Goal: Information Seeking & Learning: Learn about a topic

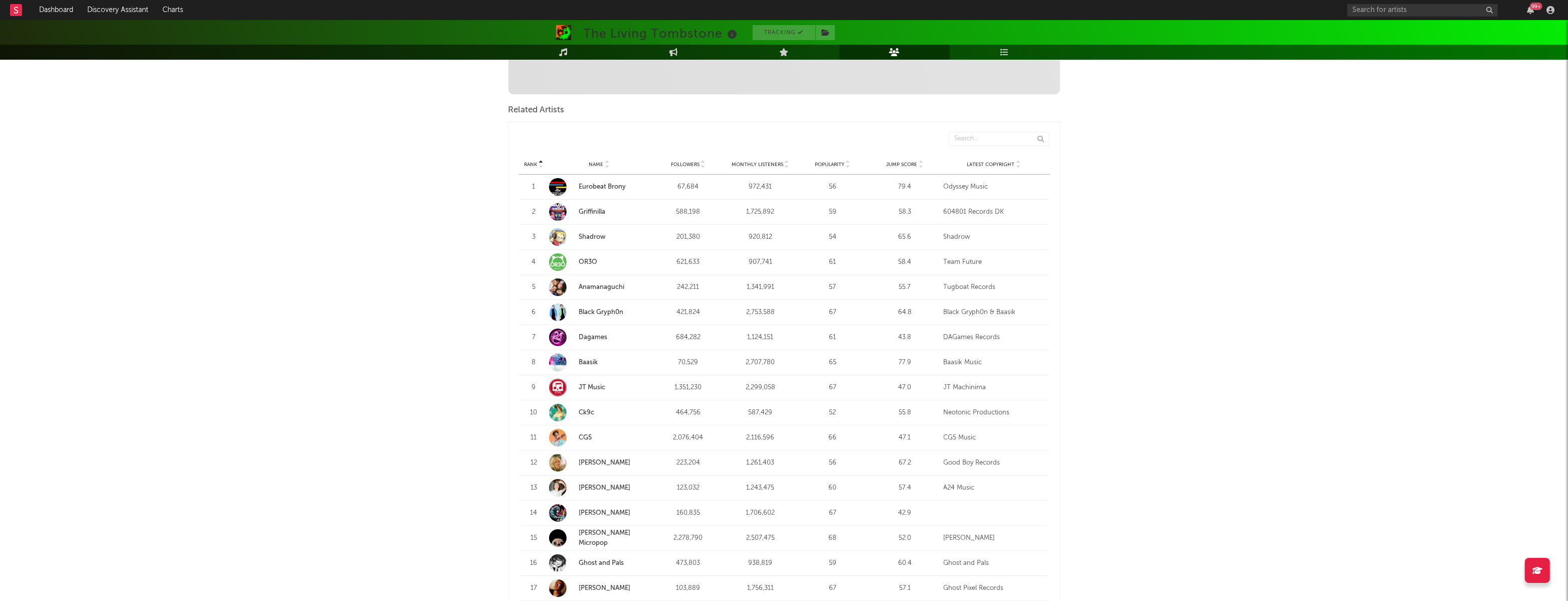
scroll to position [307, 0]
click at [845, 130] on div "Rank Rank Name Followers Monthly Listeners Popularity Jump Score Latest Copyrig…" at bounding box center [784, 142] width 531 height 27
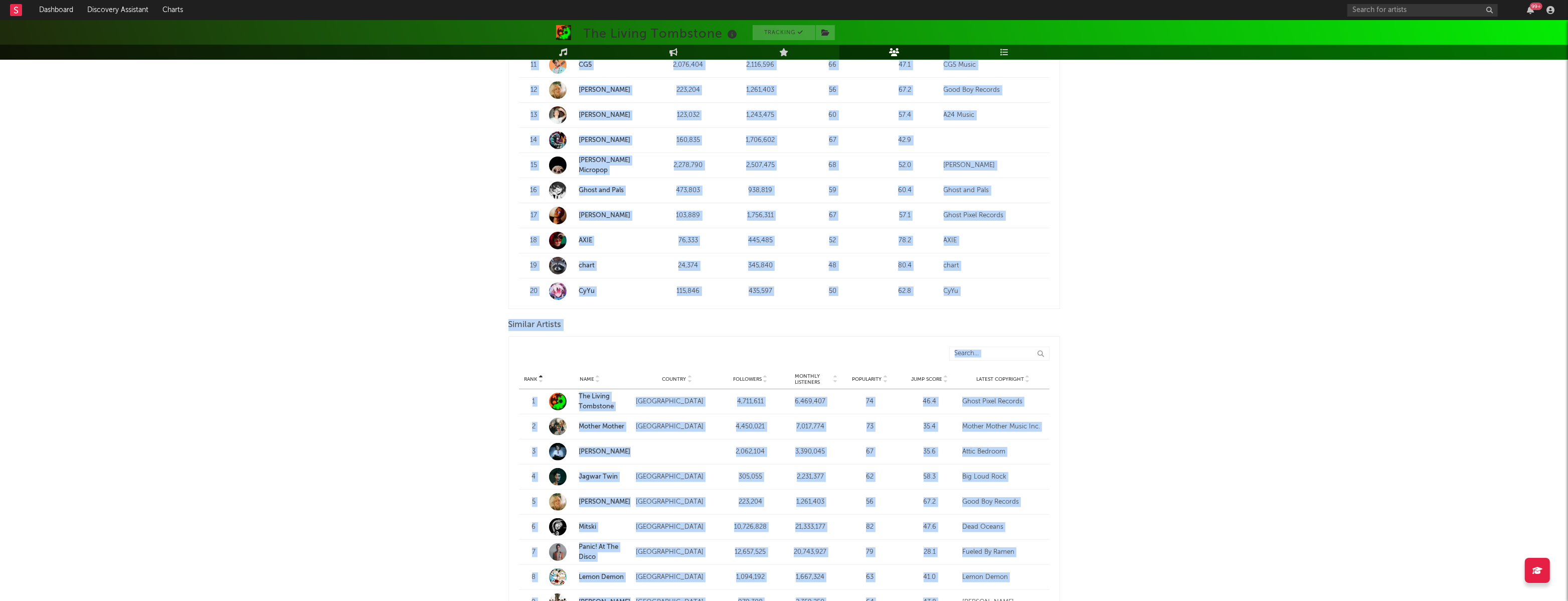
scroll to position [683, 0]
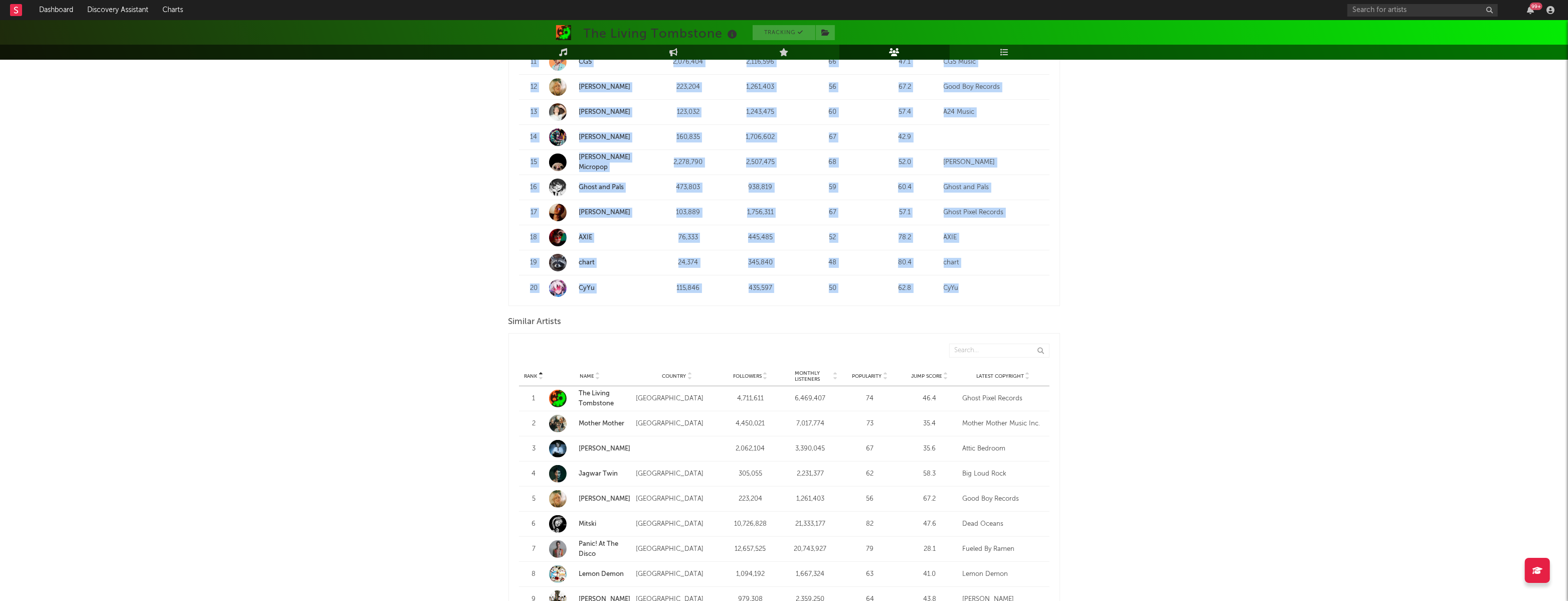
drag, startPoint x: 512, startPoint y: 133, endPoint x: 959, endPoint y: 284, distance: 471.8
click at [959, 284] on div "Rank Rank Name Followers Monthly Listeners Popularity Jump Score Latest Copyrig…" at bounding box center [784, 26] width 551 height 560
copy div "1 Name Eurobeat Brony Followers 67,684 Monthly Listeners 972,431 Popularity 56 …"
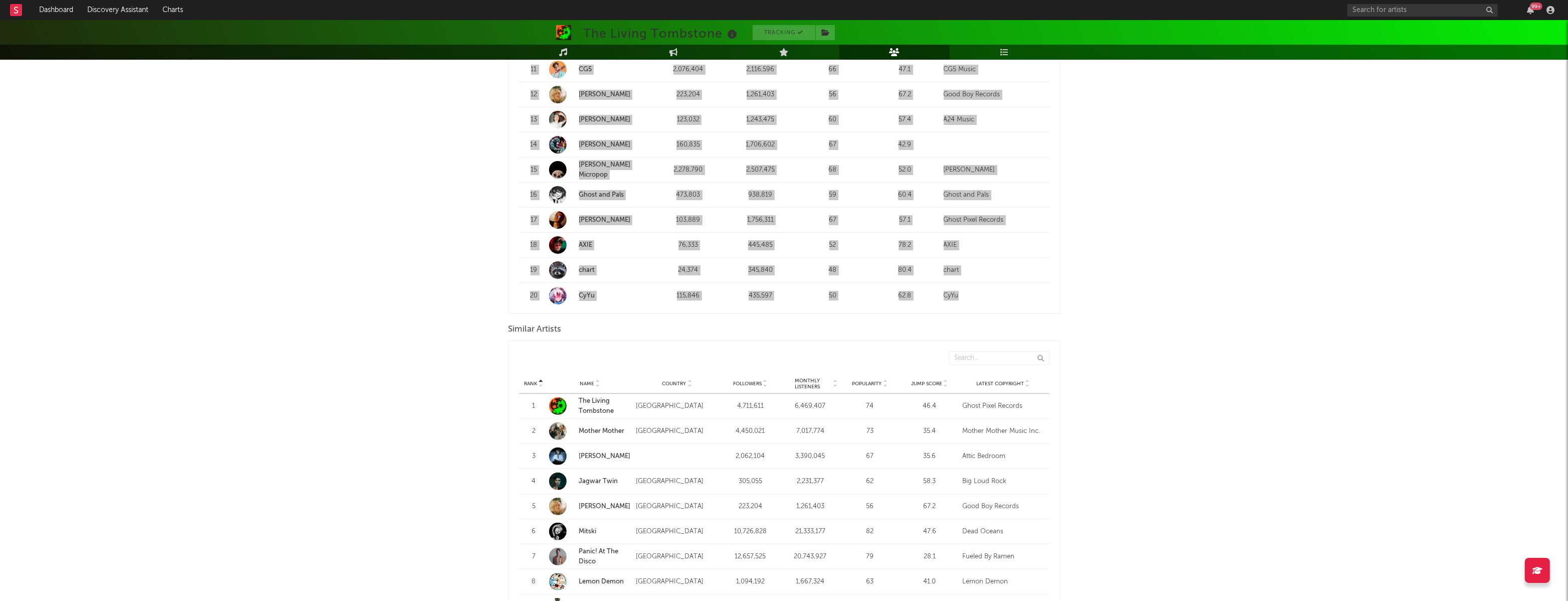
scroll to position [691, 0]
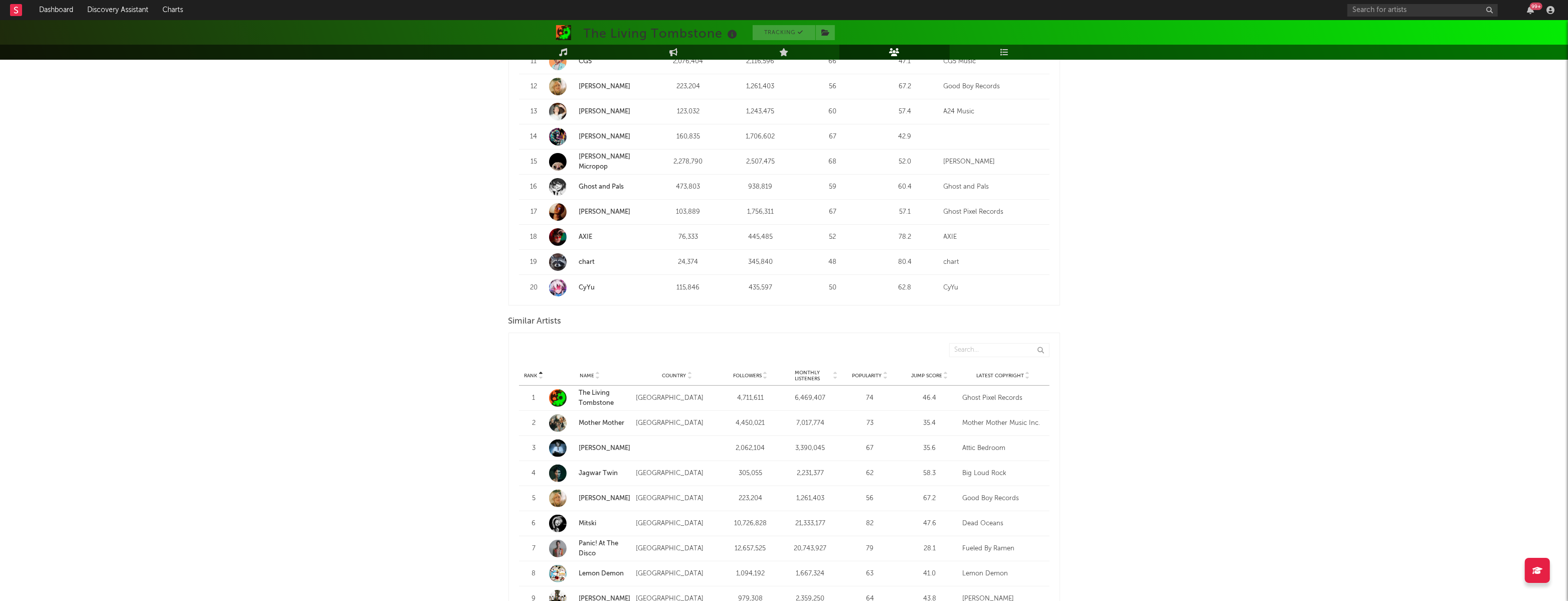
click at [460, 307] on div "The Living Tombstone Tracking [GEOGRAPHIC_DATA] | Alternative Edit Tracking Ema…" at bounding box center [784, 156] width 1568 height 1655
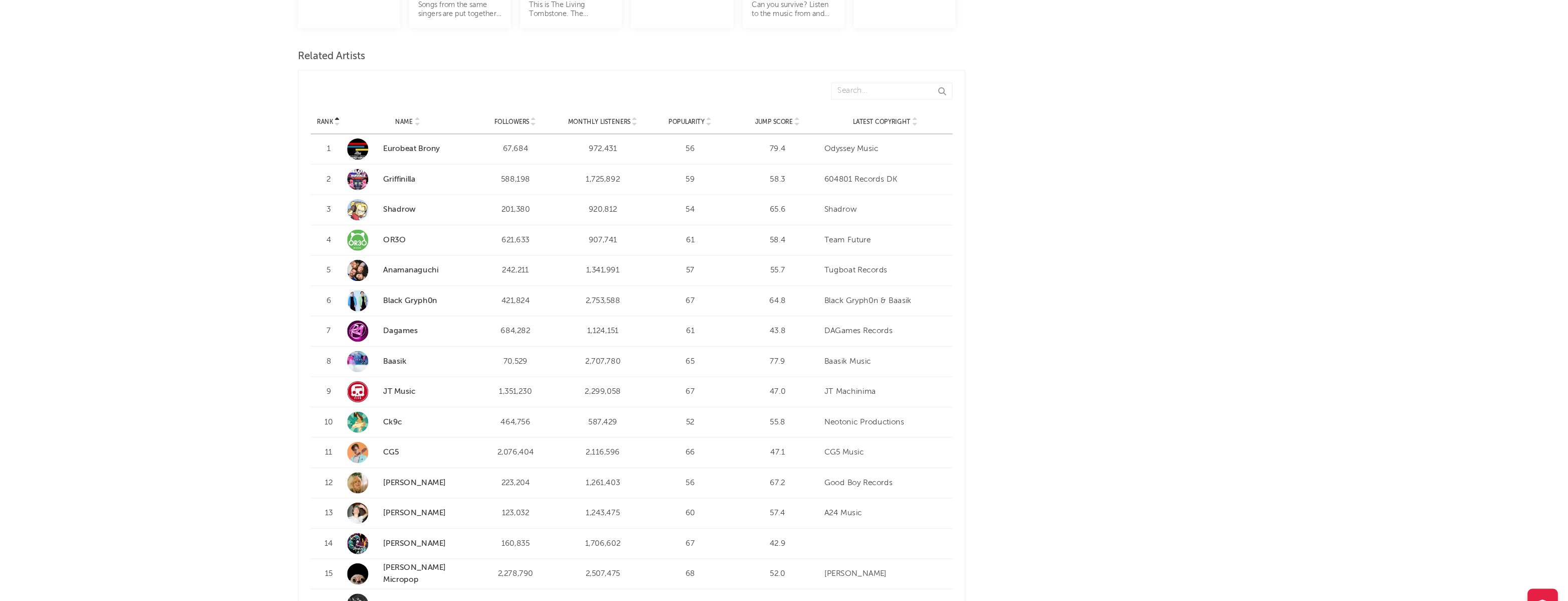
scroll to position [0, 0]
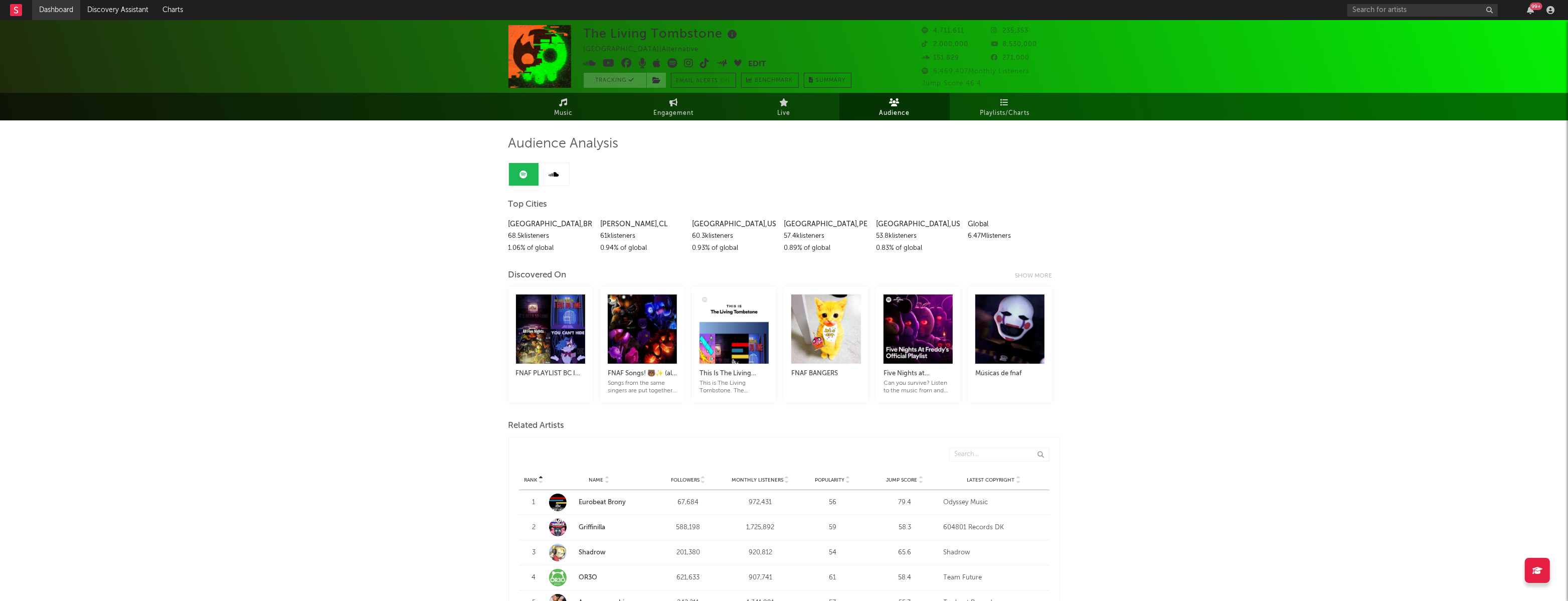
click at [62, 10] on link "Dashboard" at bounding box center [56, 10] width 48 height 20
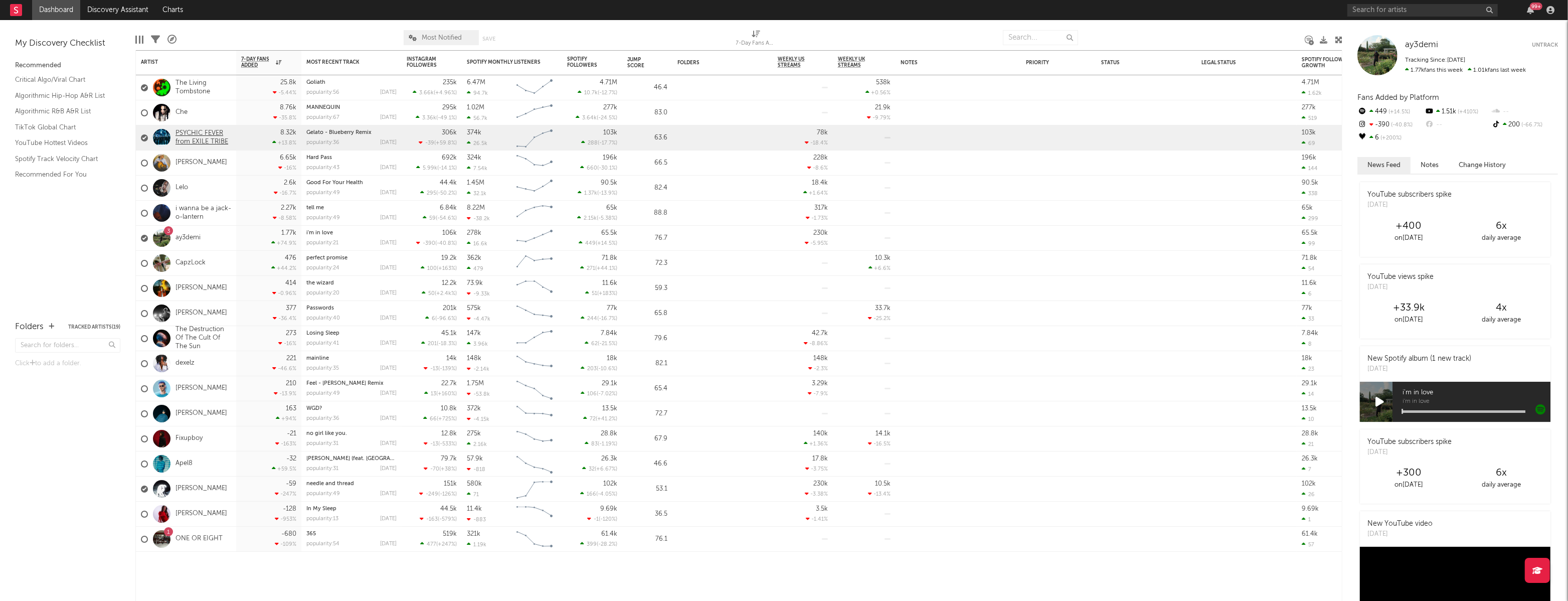
click at [196, 136] on link "PSYCHIC FEVER from EXILE TRIBE" at bounding box center [203, 138] width 56 height 17
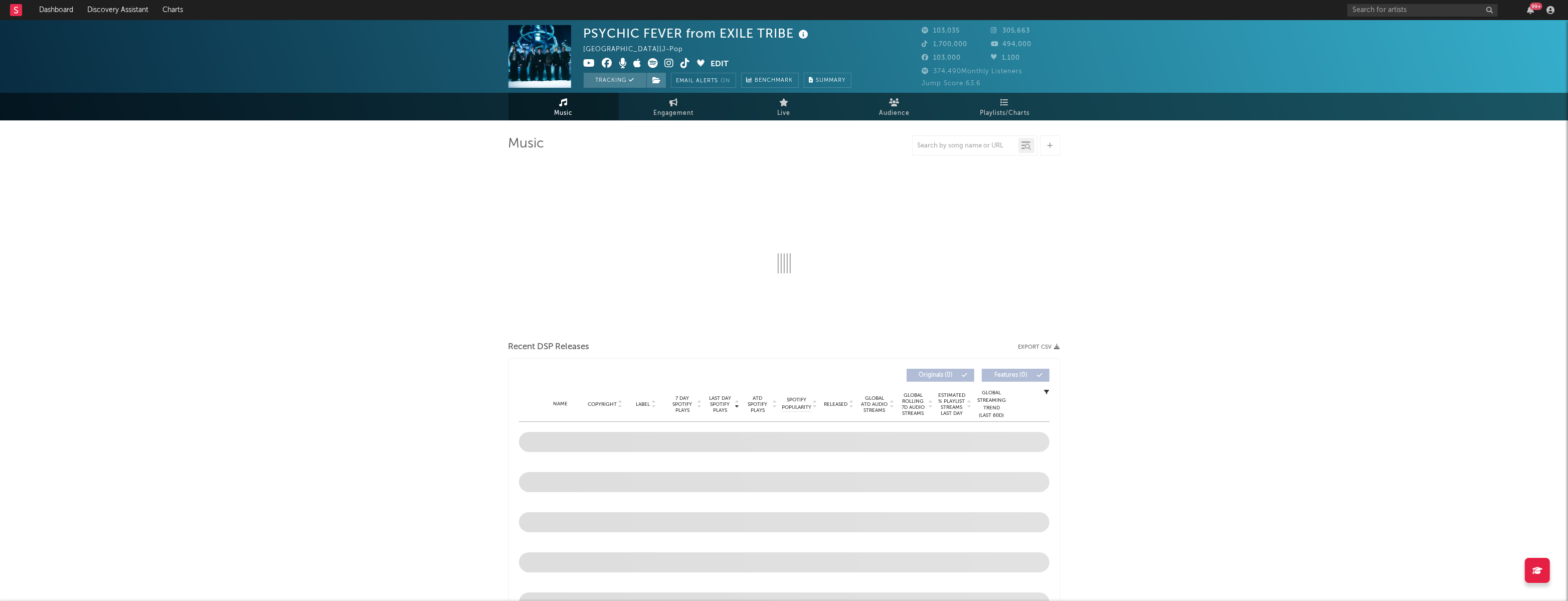
select select "6m"
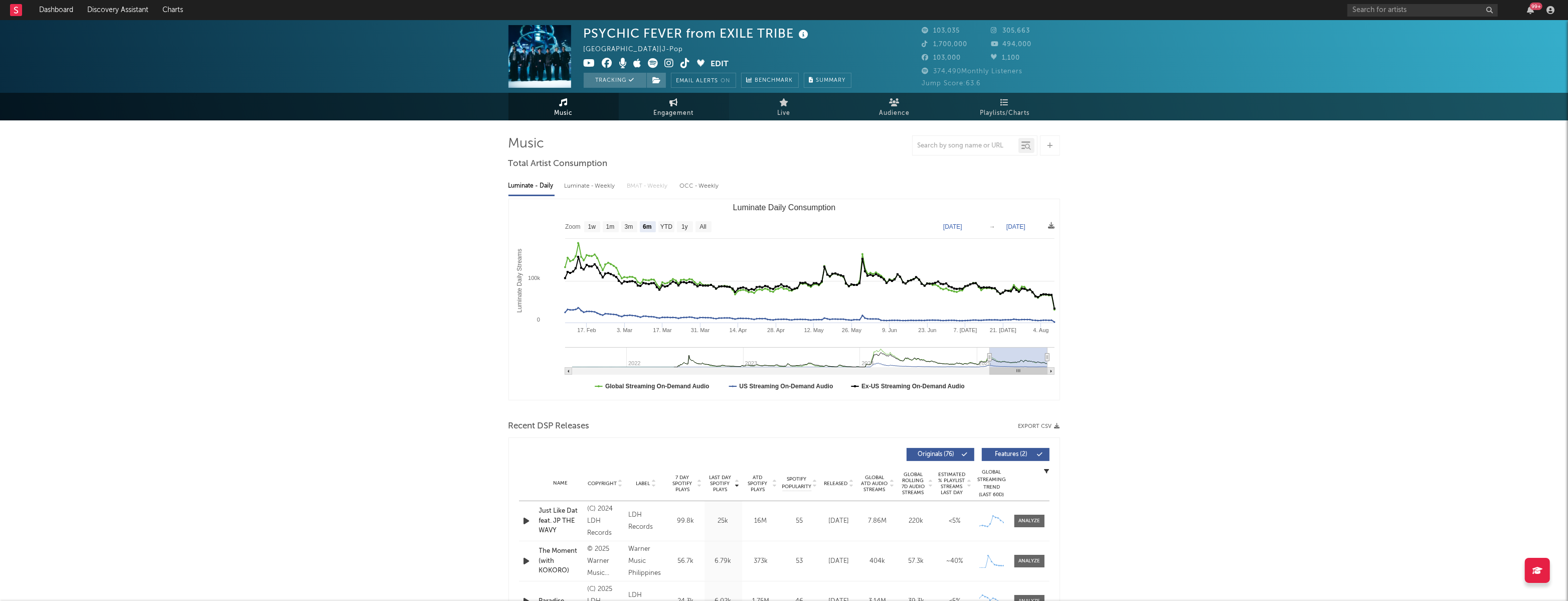
click at [654, 110] on span "Engagement" at bounding box center [674, 113] width 40 height 12
select select "1w"
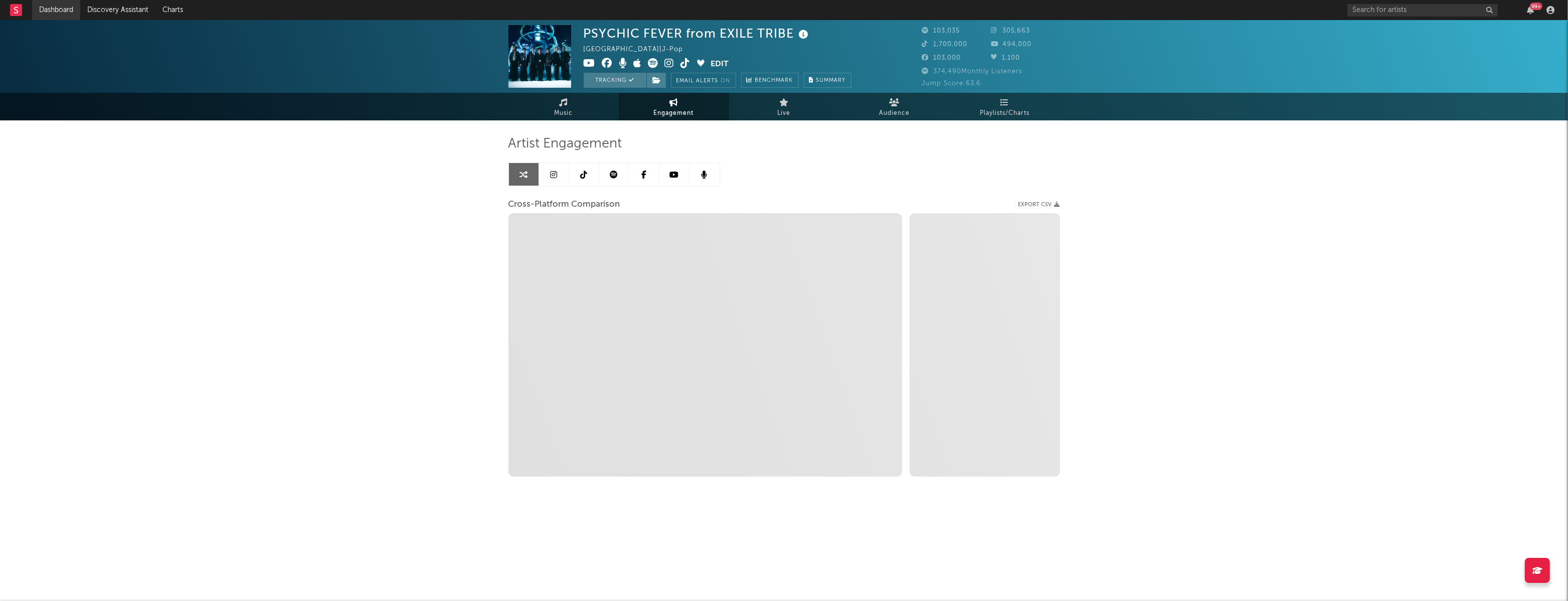
click at [65, 6] on link "Dashboard" at bounding box center [56, 10] width 48 height 20
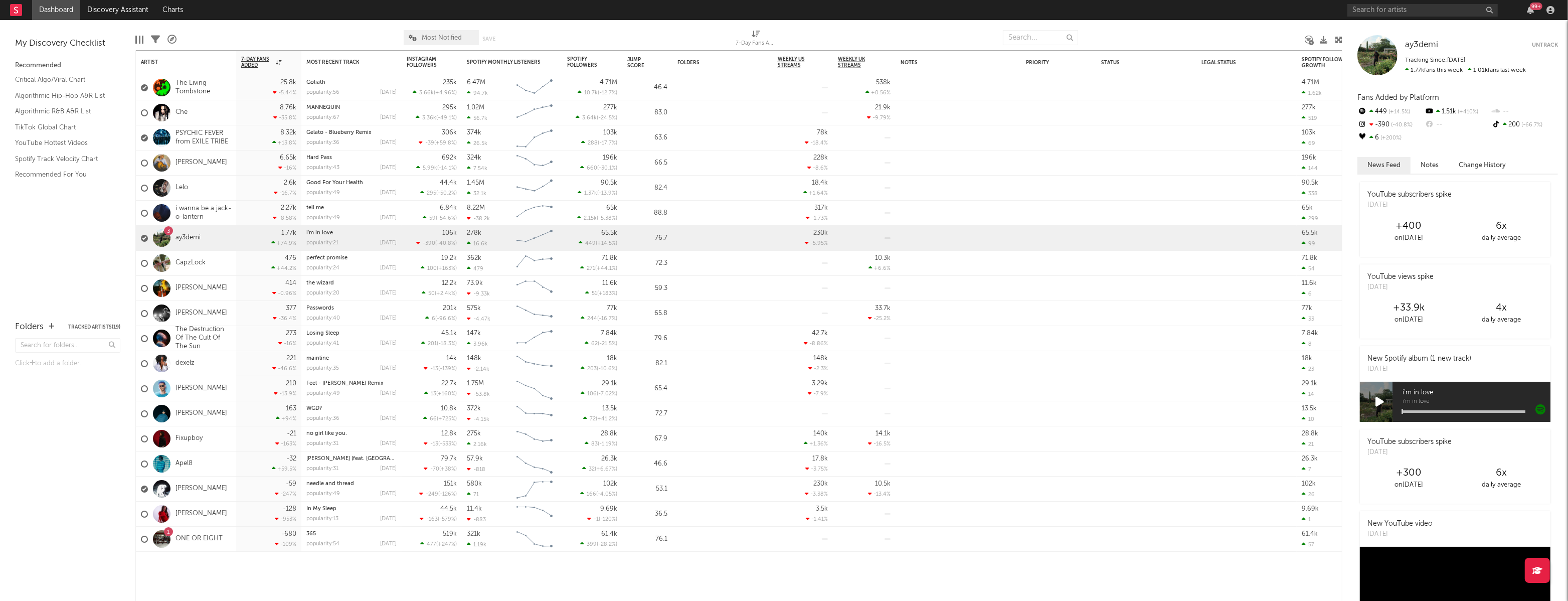
click at [153, 37] on icon at bounding box center [156, 39] width 9 height 9
click at [133, 45] on div "My Discovery Checklist Recommended Critical Algo/Viral Chart Algorithmic Hip-Ho…" at bounding box center [67, 165] width 136 height 290
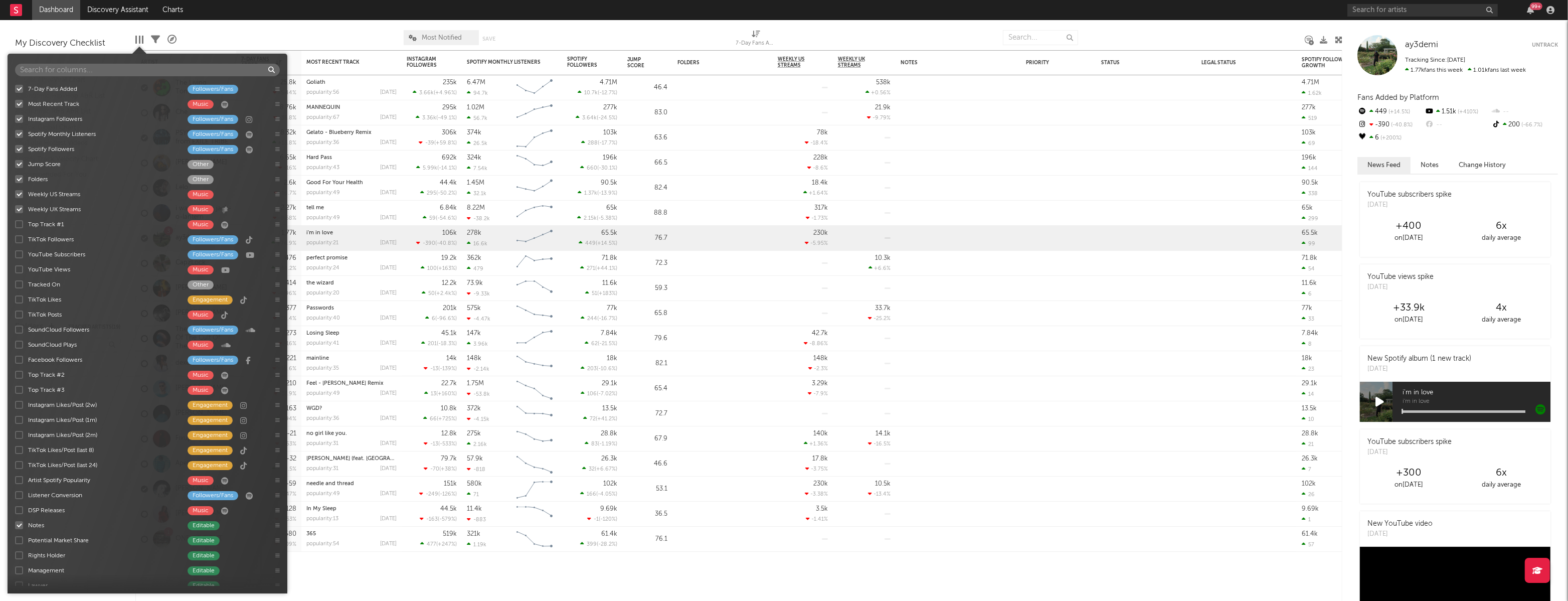
click at [136, 41] on div at bounding box center [136, 39] width 1 height 8
click at [372, 187] on div "Good For Your Health popularity: 49 [DATE]" at bounding box center [352, 187] width 90 height 24
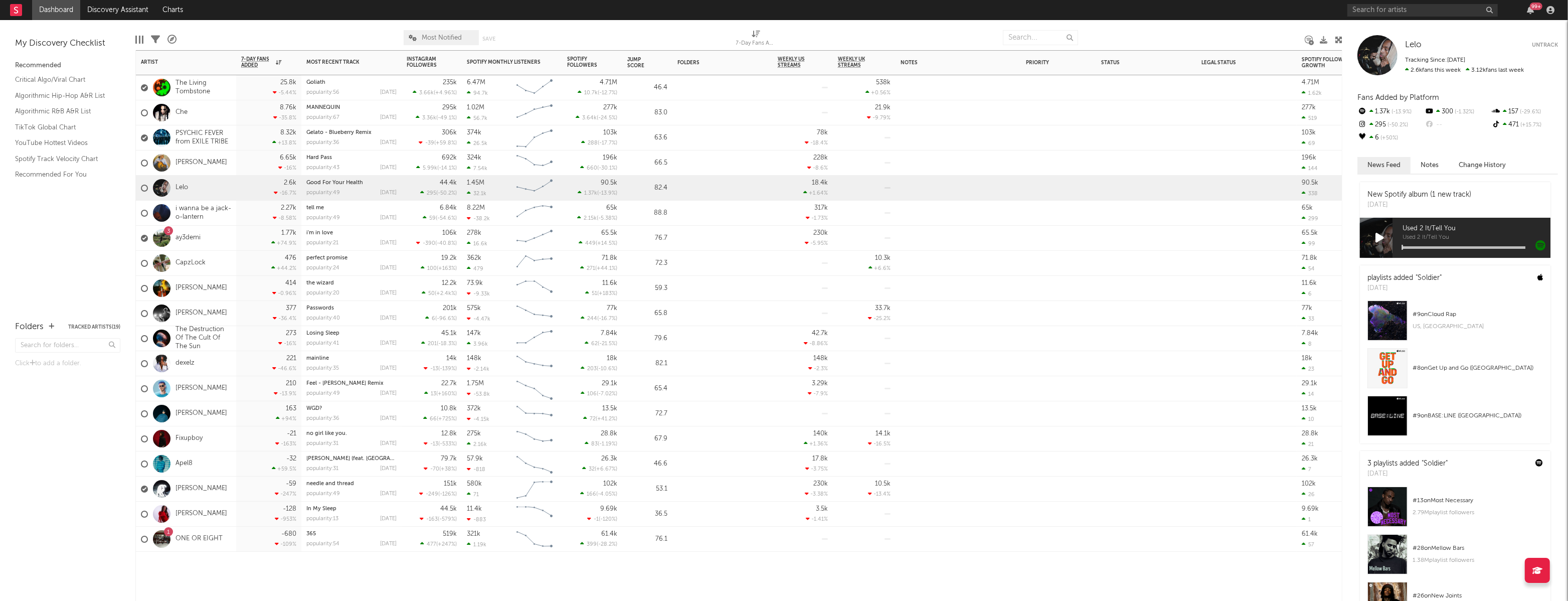
click at [794, 159] on div "228k -8.6 %" at bounding box center [803, 162] width 50 height 24
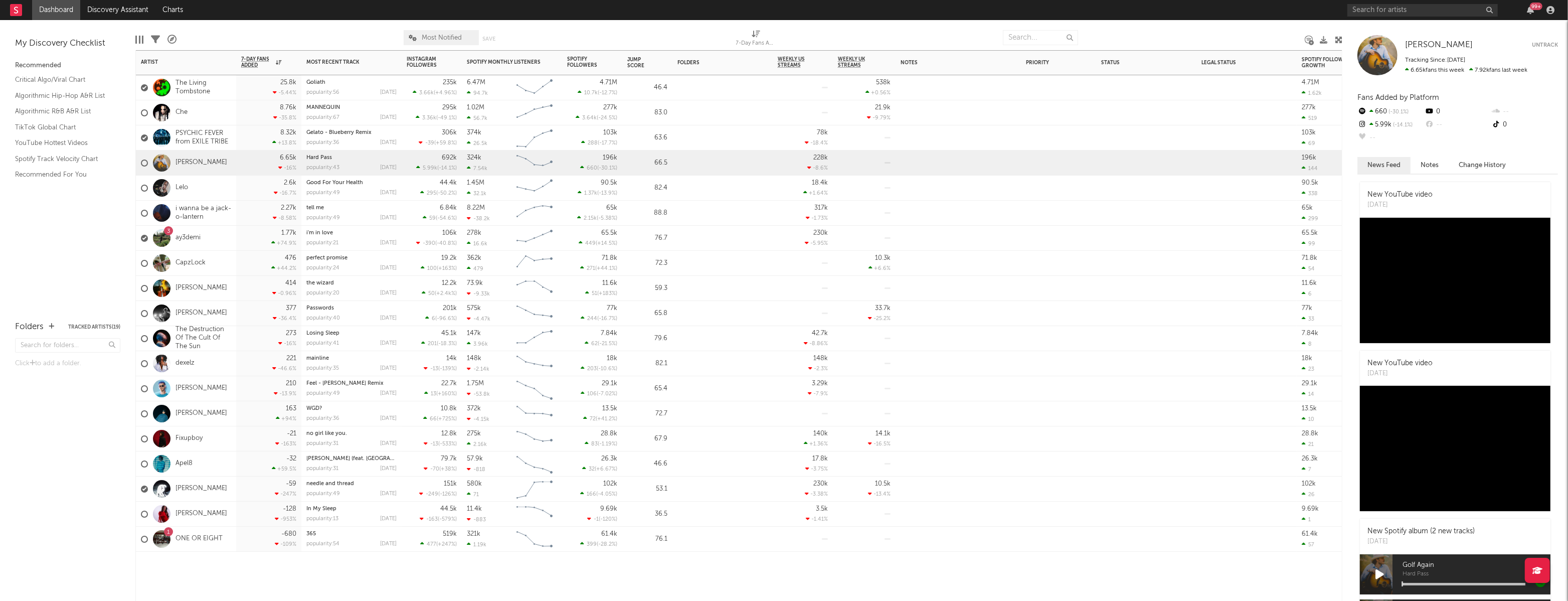
click at [801, 138] on div "78k -18.4 %" at bounding box center [803, 137] width 50 height 24
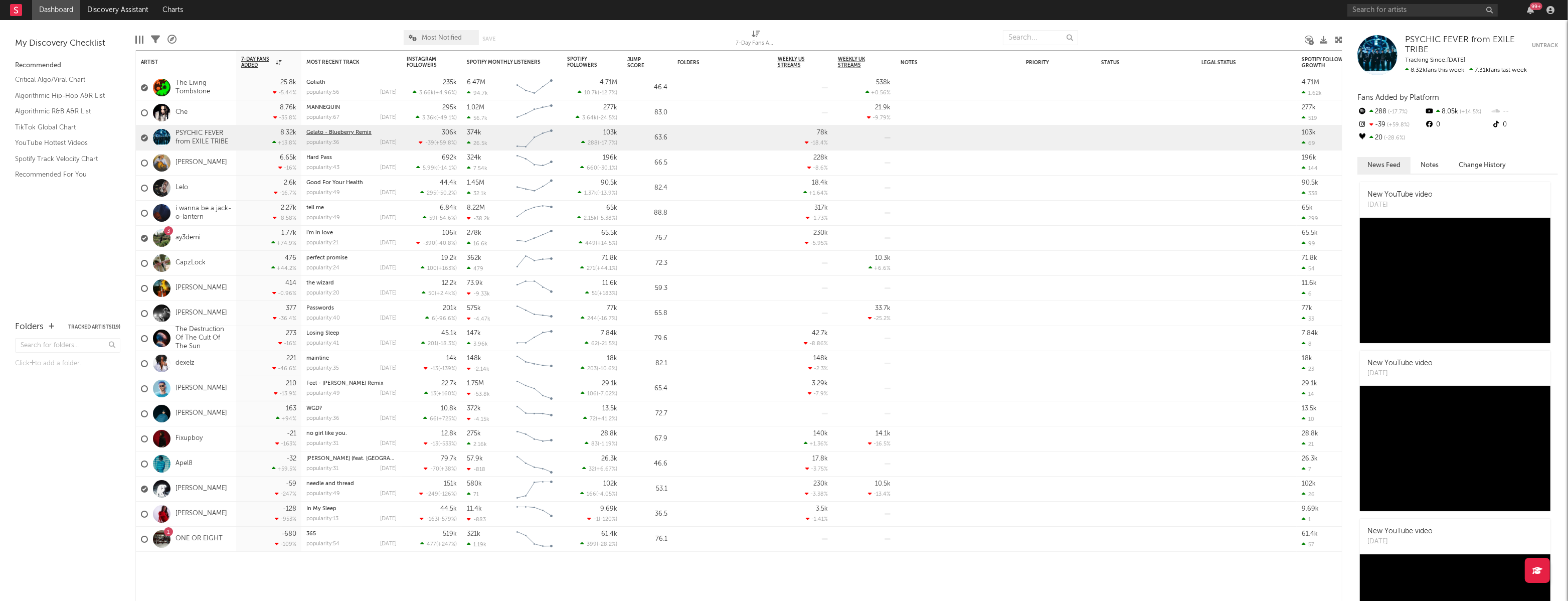
click at [336, 131] on link "Gelato - Blueberry Remix" at bounding box center [339, 132] width 65 height 5
click at [190, 131] on link "PSYCHIC FEVER from EXILE TRIBE" at bounding box center [203, 138] width 56 height 17
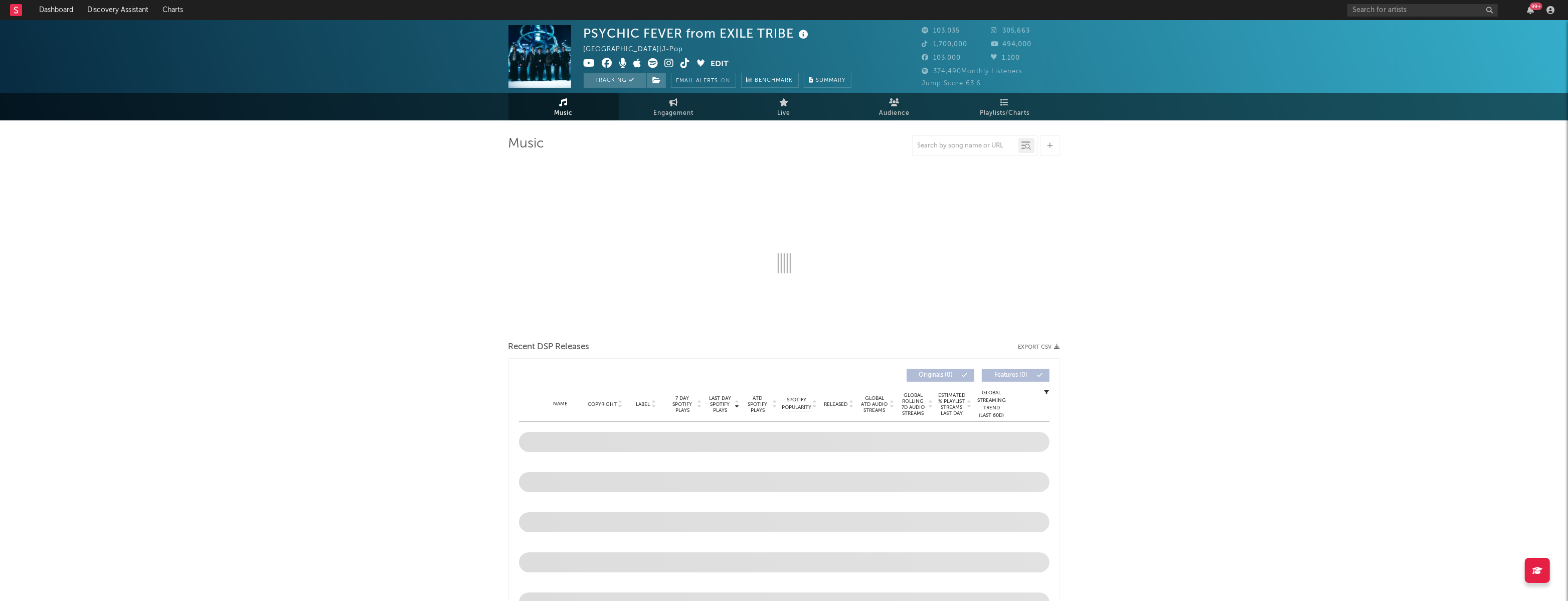
select select "6m"
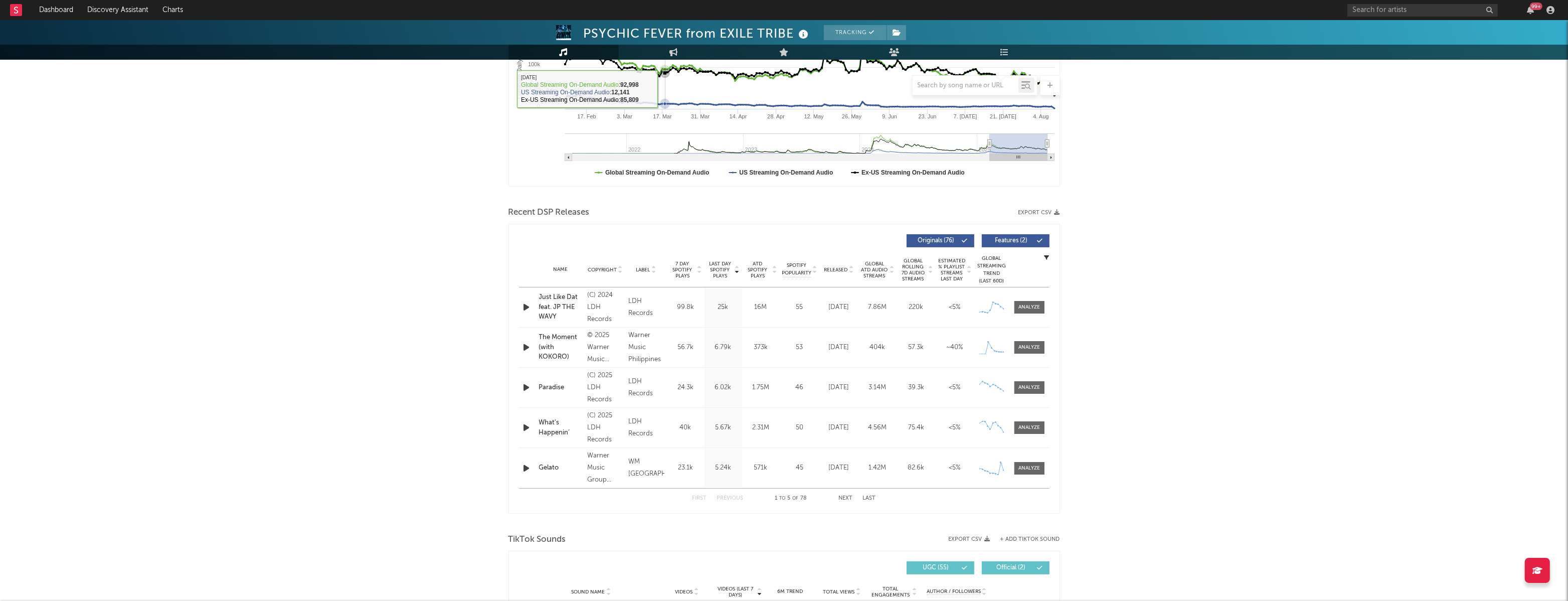
scroll to position [230, 0]
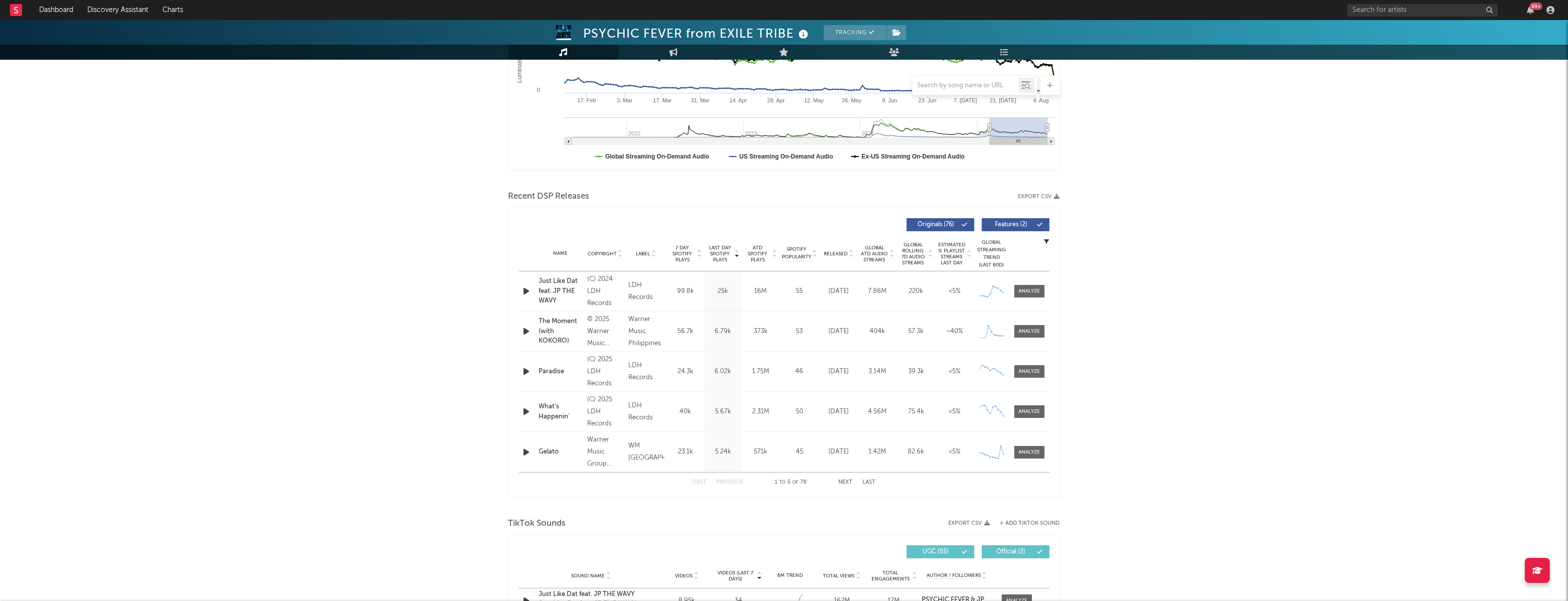
click at [850, 248] on div "Name Copyright Label Album Names Composer Names 7 Day Spotify Plays Last Day Sp…" at bounding box center [784, 253] width 531 height 35
click at [845, 252] on span "Released" at bounding box center [837, 253] width 24 height 6
click at [1020, 290] on div at bounding box center [1029, 291] width 21 height 7
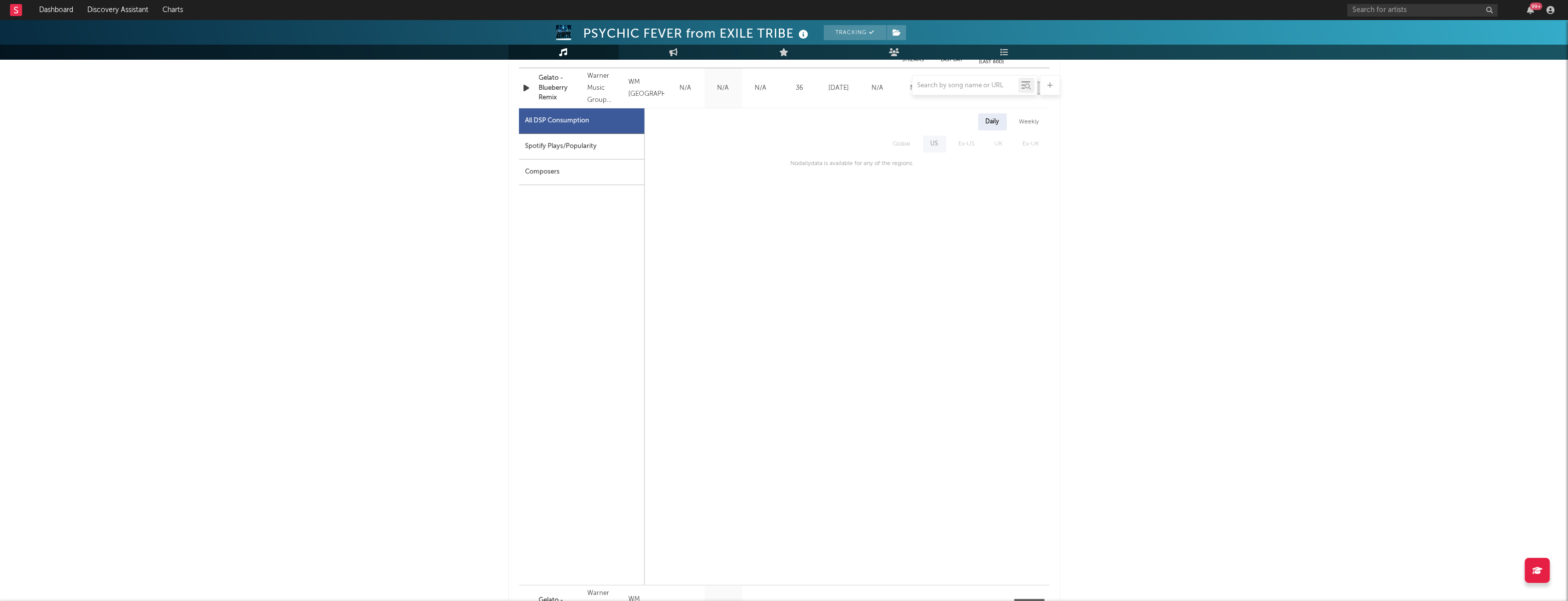
scroll to position [440, 0]
click at [1141, 148] on div "PSYCHIC FEVER from EXILE TRIBE Tracking [GEOGRAPHIC_DATA] | J-Pop Edit Tracking…" at bounding box center [784, 576] width 1568 height 1992
click at [1030, 119] on div "Weekly" at bounding box center [1029, 120] width 35 height 17
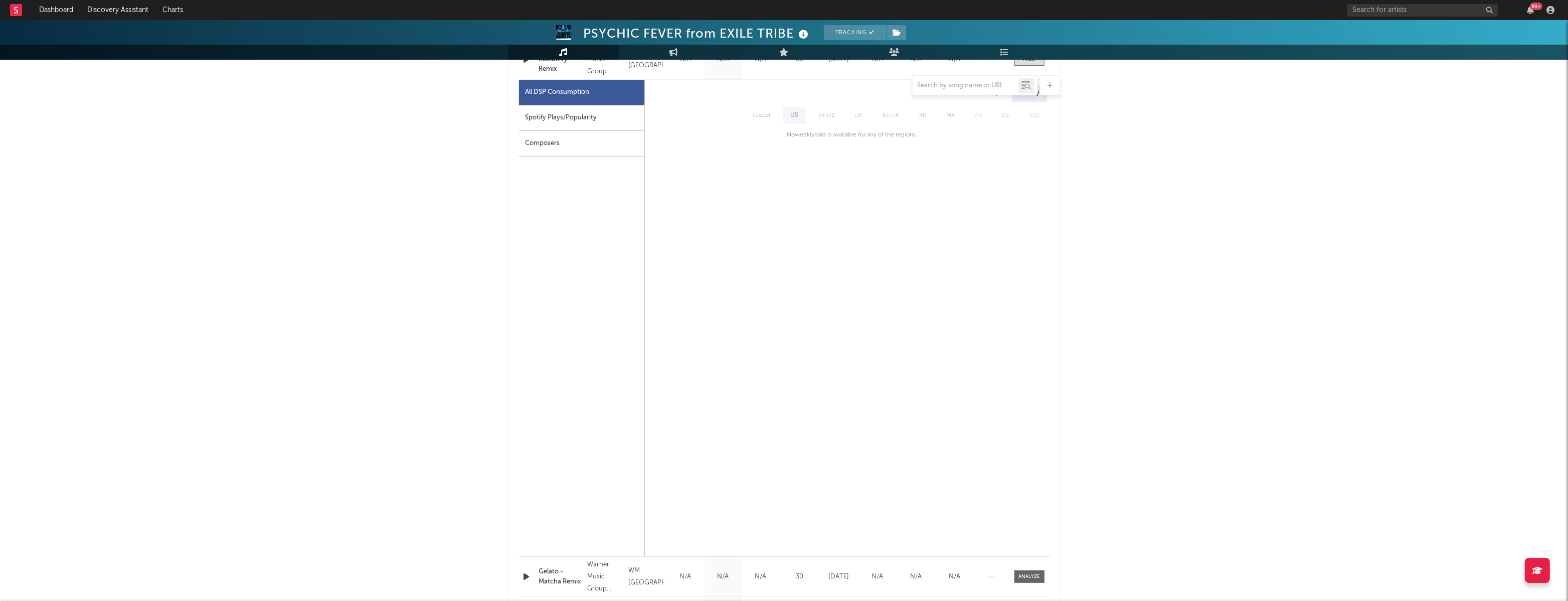
scroll to position [463, 0]
click at [582, 118] on div "Spotify Plays/Popularity" at bounding box center [581, 116] width 125 height 26
select select "1w"
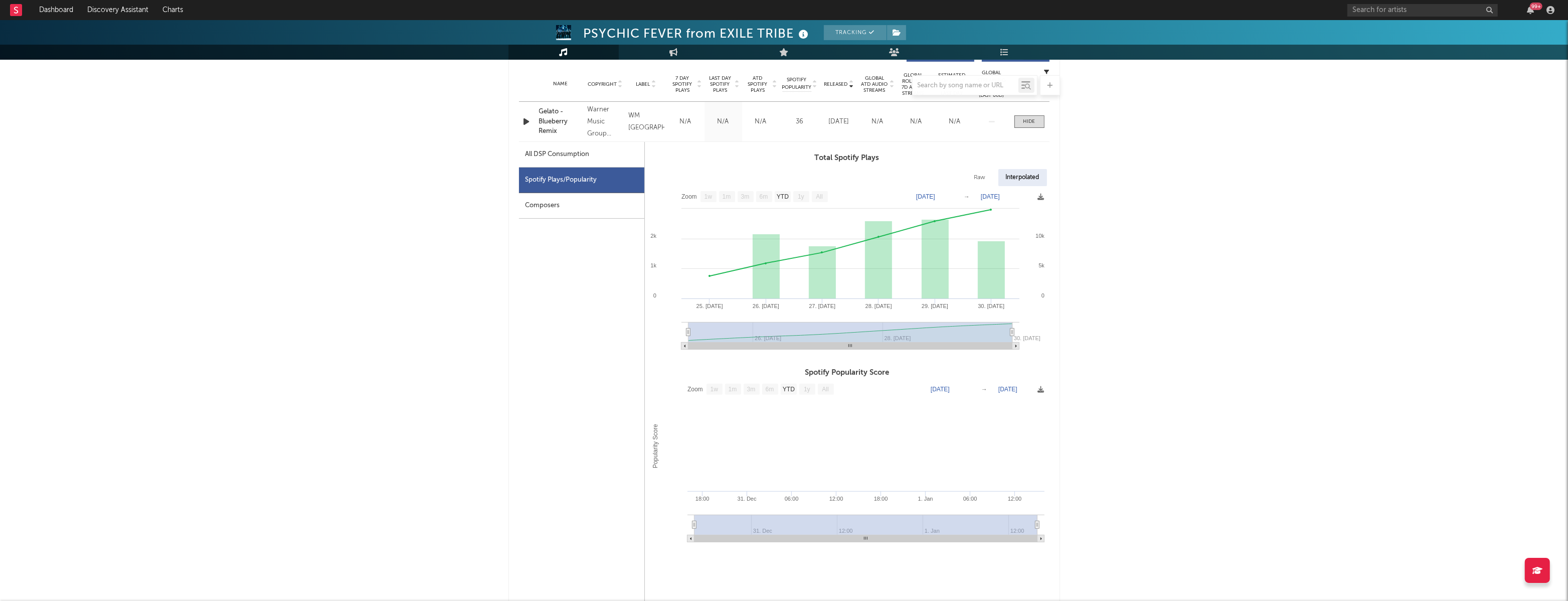
scroll to position [391, 0]
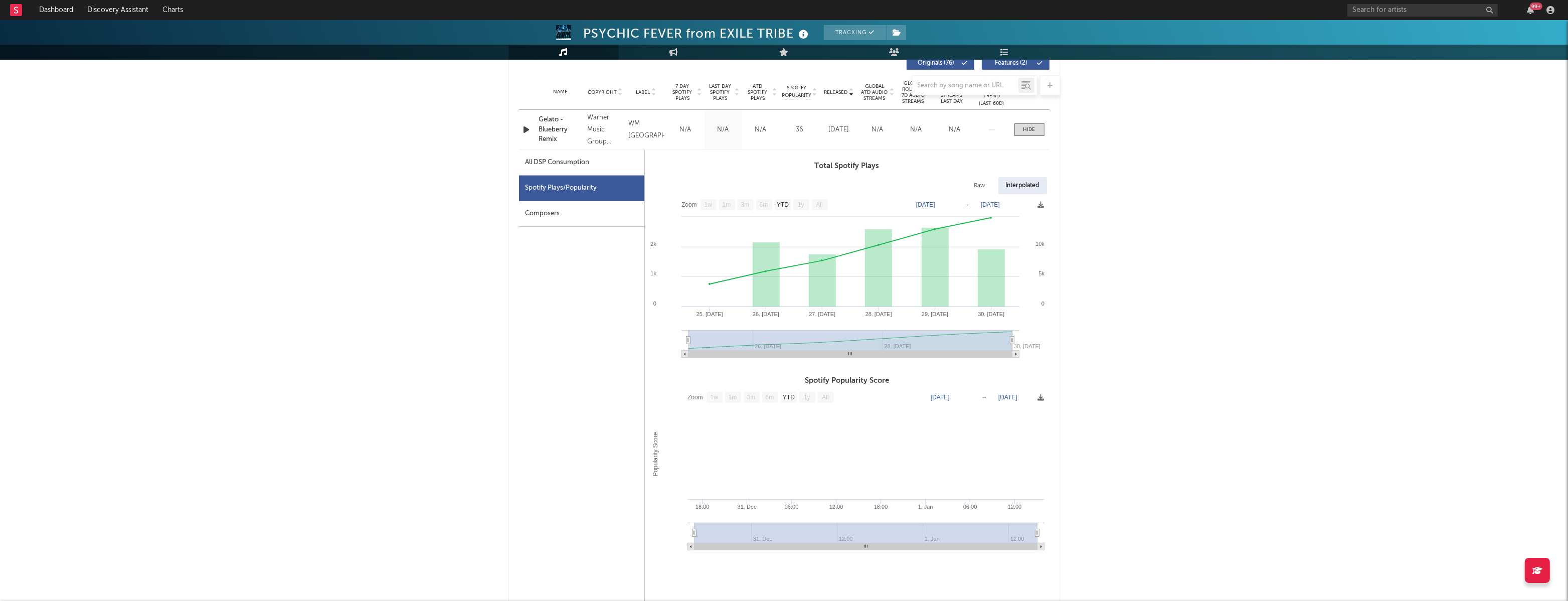
click at [585, 162] on div "All DSP Consumption" at bounding box center [557, 162] width 64 height 12
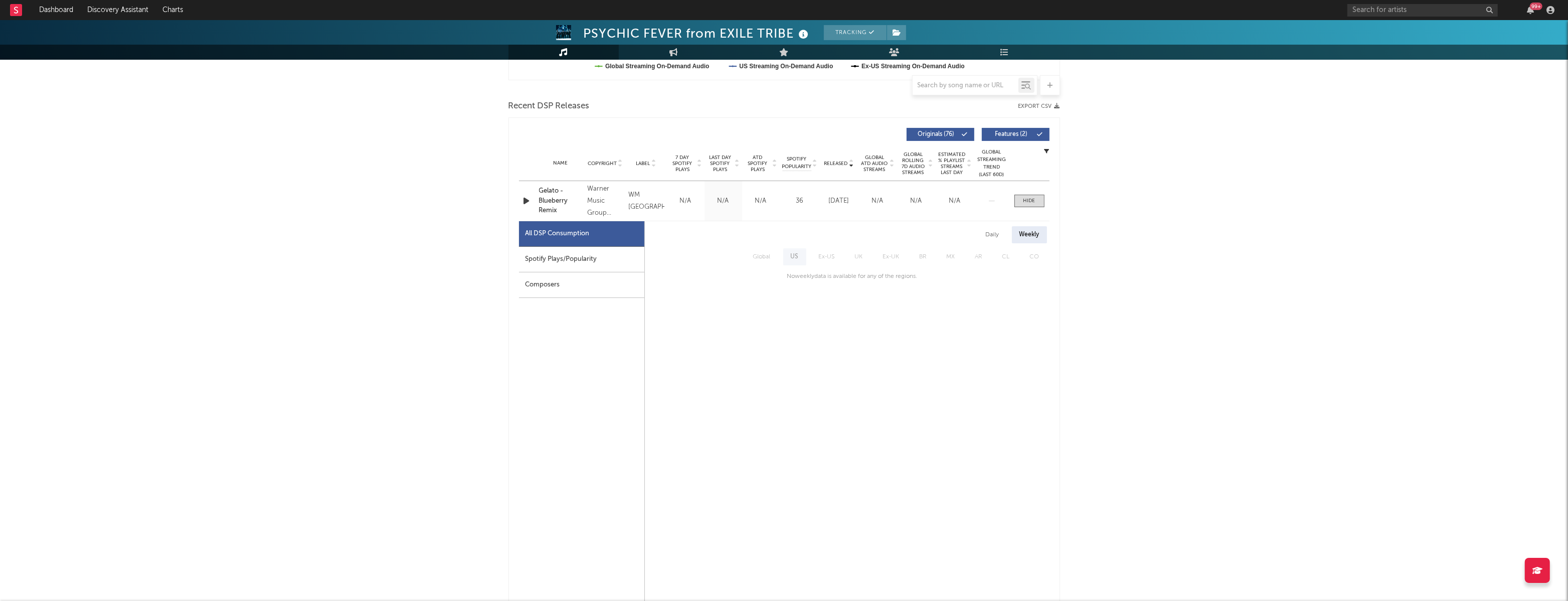
scroll to position [309, 0]
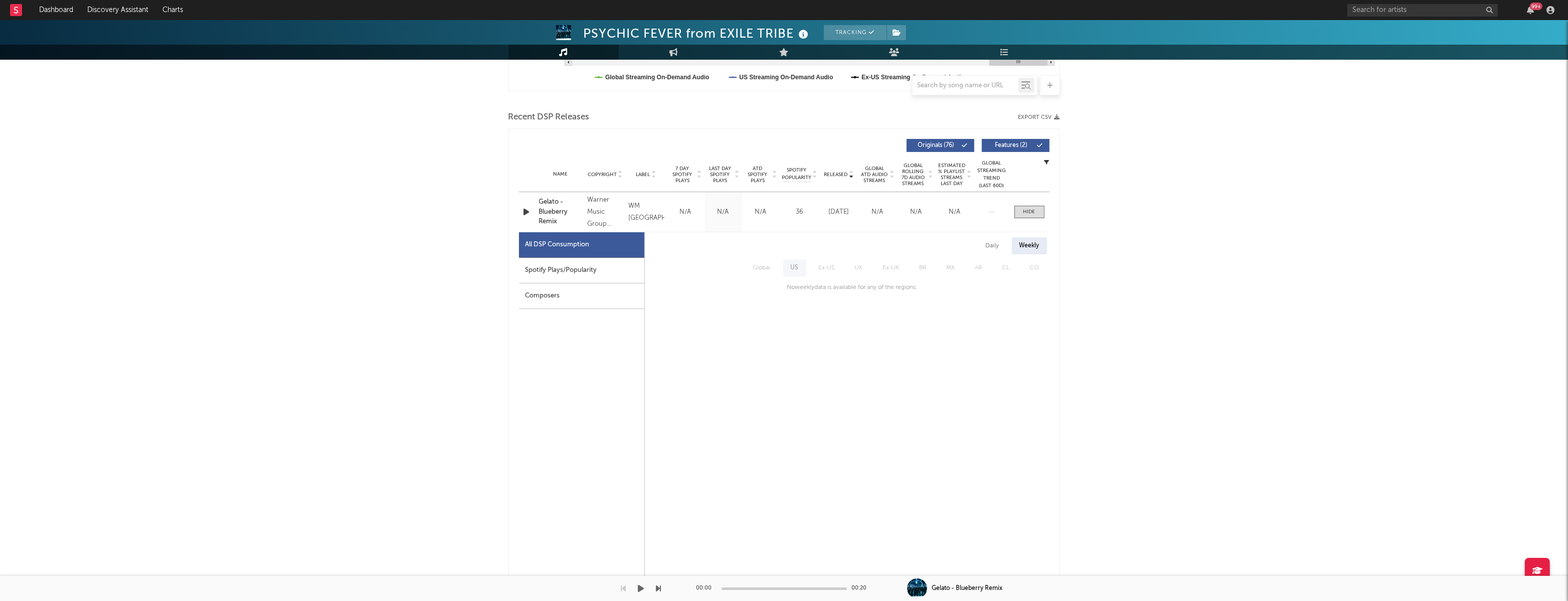
click at [0, 598] on div at bounding box center [330, 588] width 662 height 25
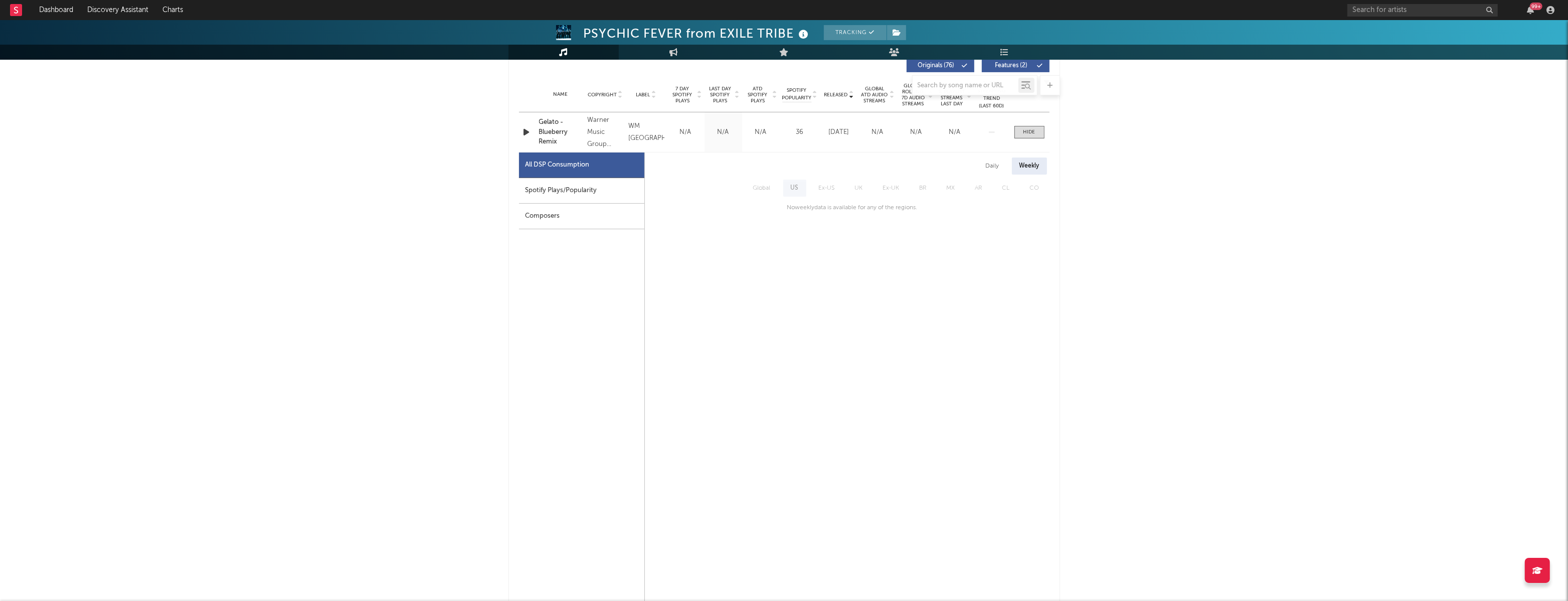
scroll to position [387, 0]
click at [842, 193] on span "Ex-US" at bounding box center [827, 190] width 36 height 17
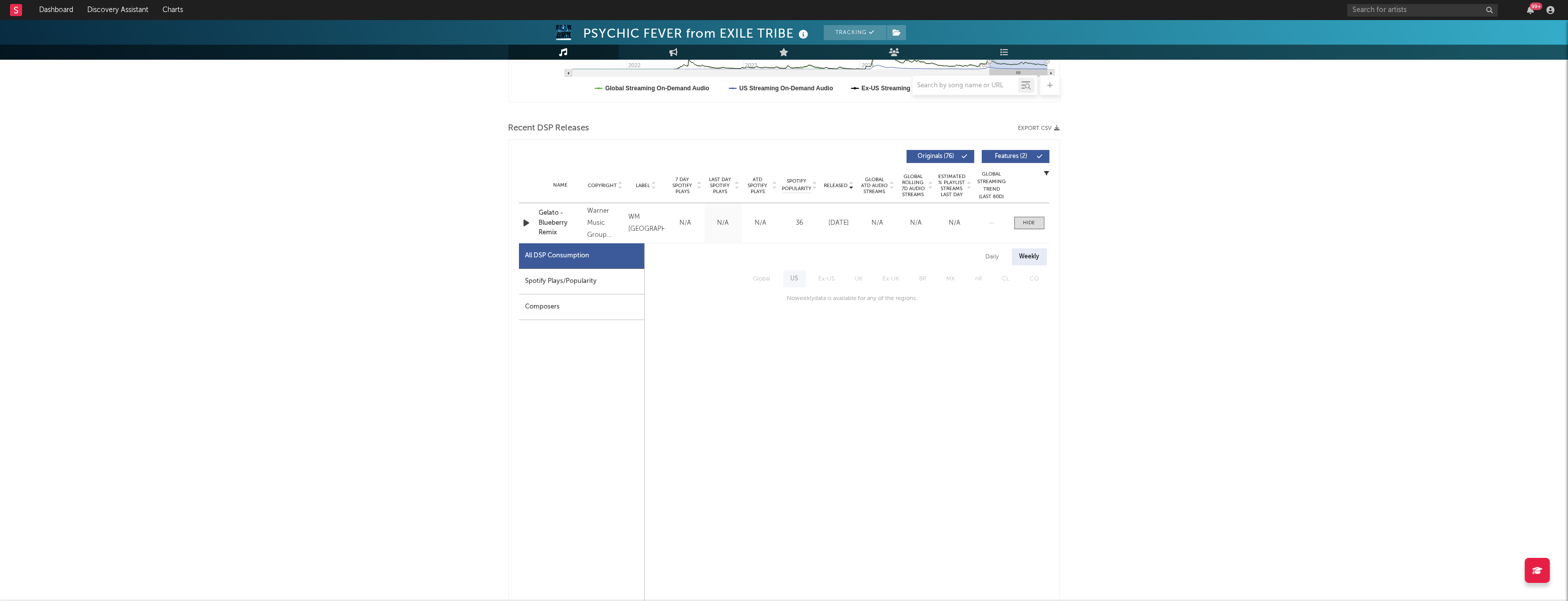
scroll to position [255, 0]
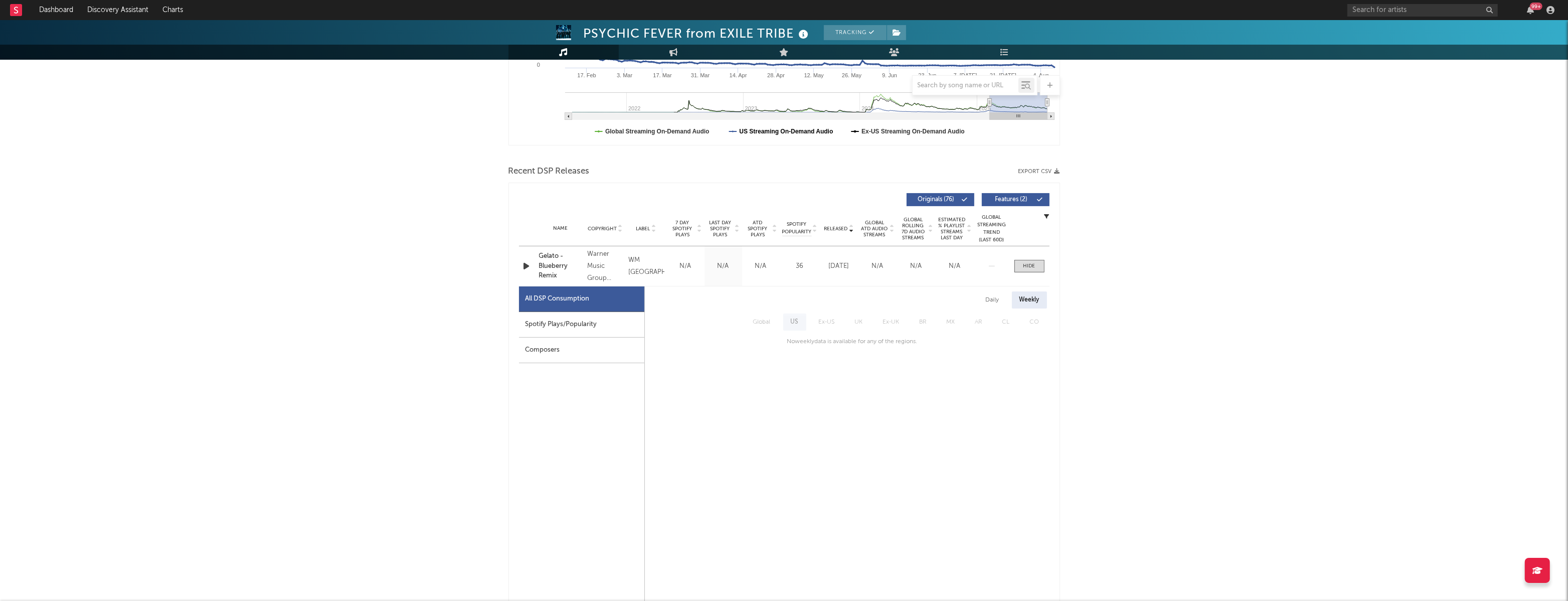
click at [809, 128] on text "US Streaming On-Demand Audio" at bounding box center [786, 131] width 94 height 7
click at [809, 130] on text "US Streaming On-Demand Audio" at bounding box center [786, 131] width 94 height 7
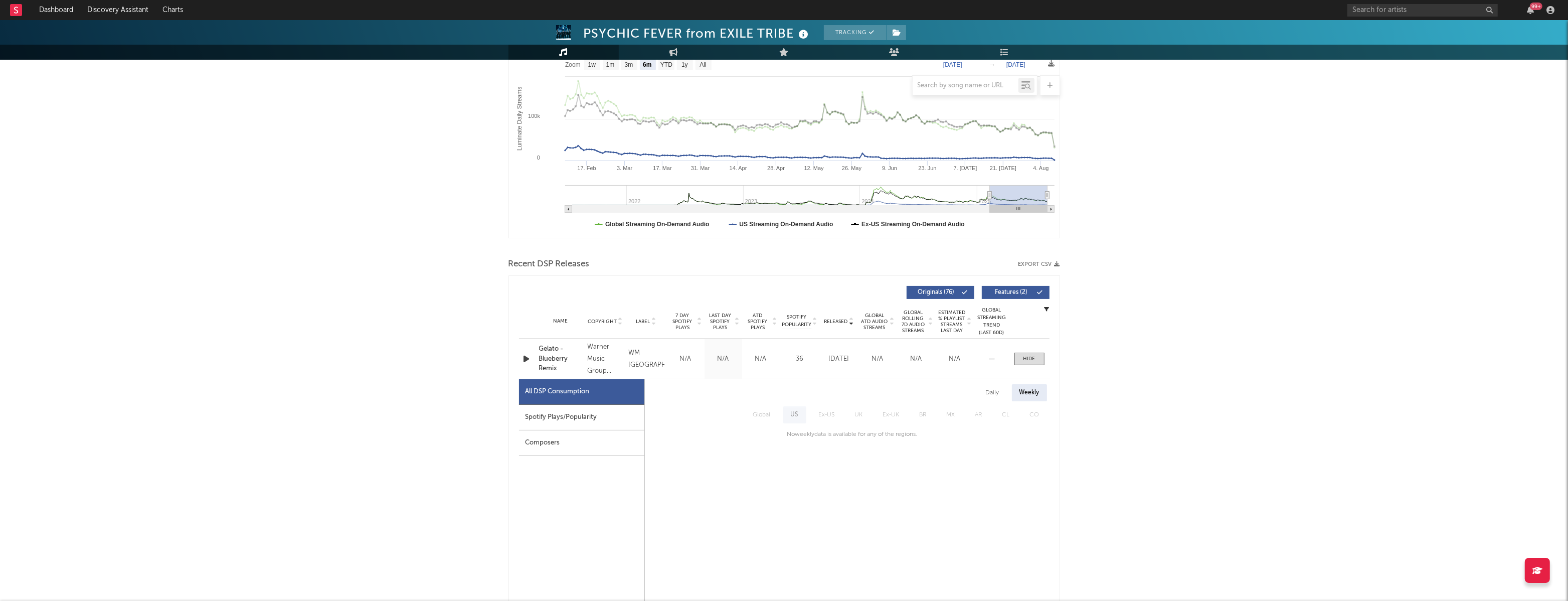
scroll to position [160, 0]
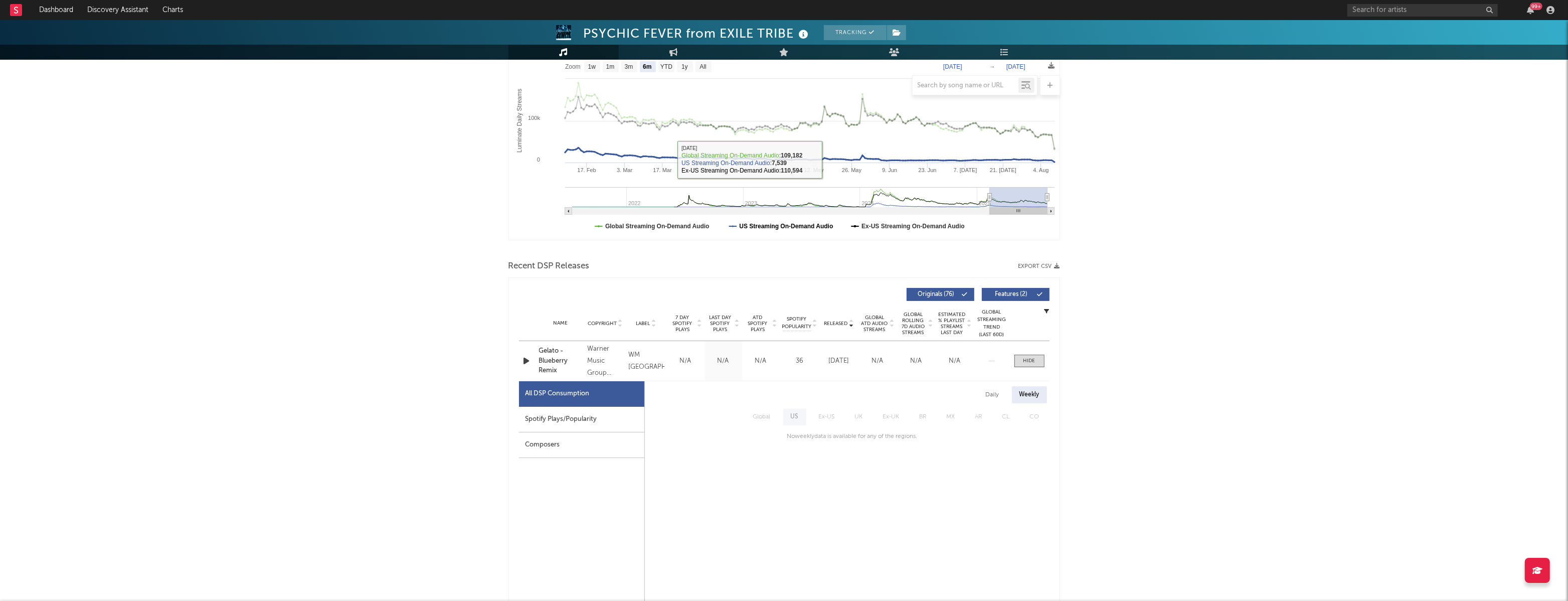
click at [822, 228] on text "US Streaming On-Demand Audio" at bounding box center [786, 225] width 94 height 7
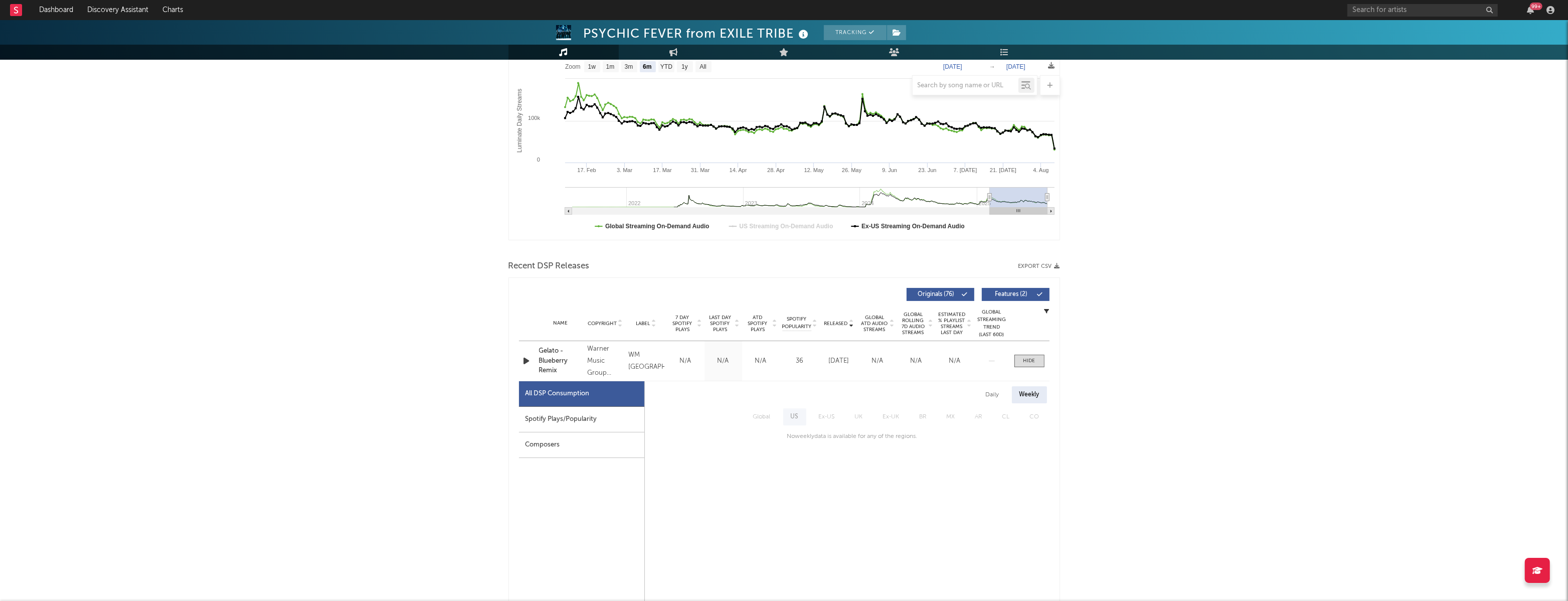
click at [820, 228] on text "US Streaming On-Demand Audio" at bounding box center [786, 225] width 94 height 7
click at [886, 223] on text "Ex-US Streaming On-Demand Audio" at bounding box center [913, 225] width 103 height 7
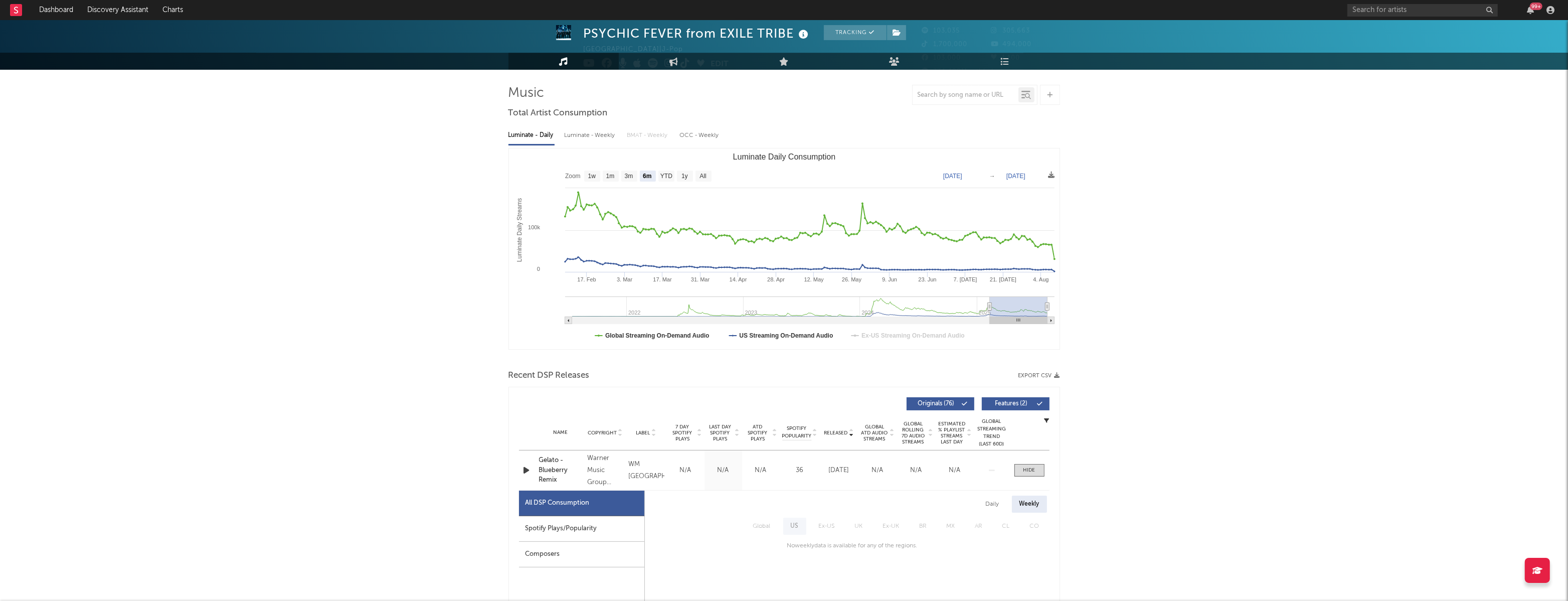
scroll to position [0, 0]
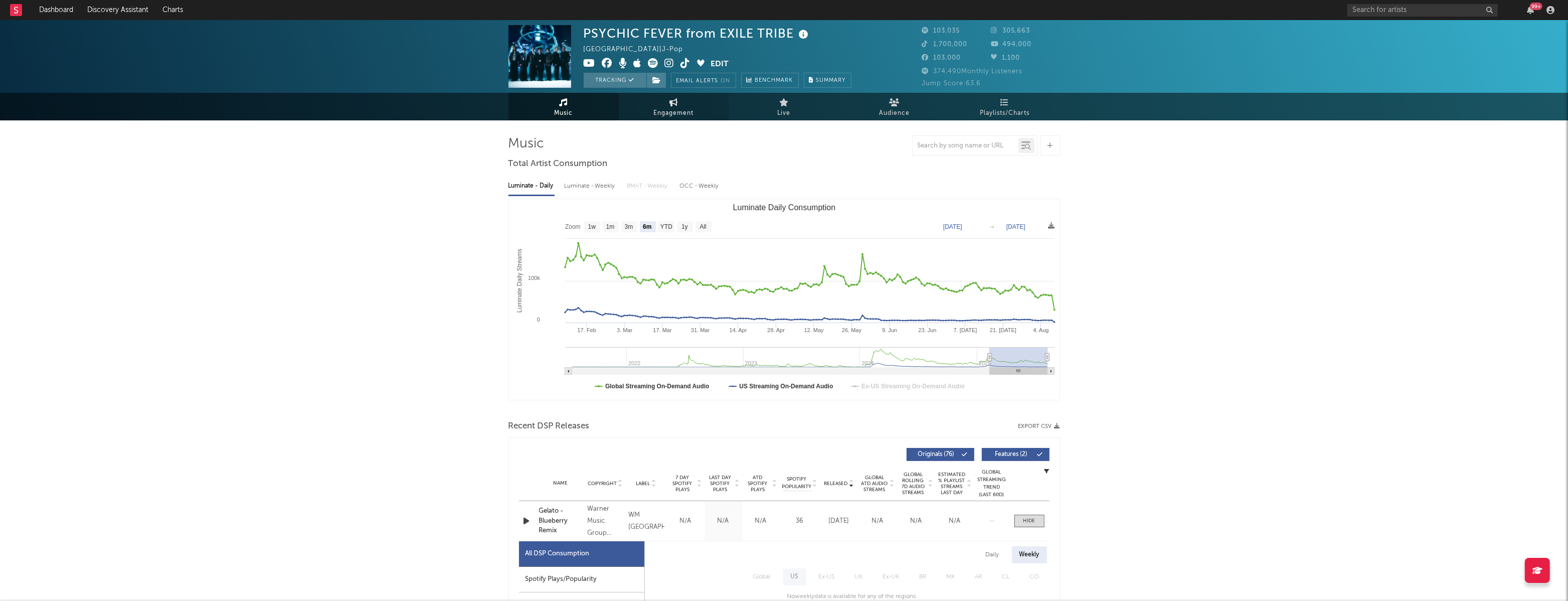
click at [687, 111] on span "Engagement" at bounding box center [674, 113] width 40 height 12
select select "1m"
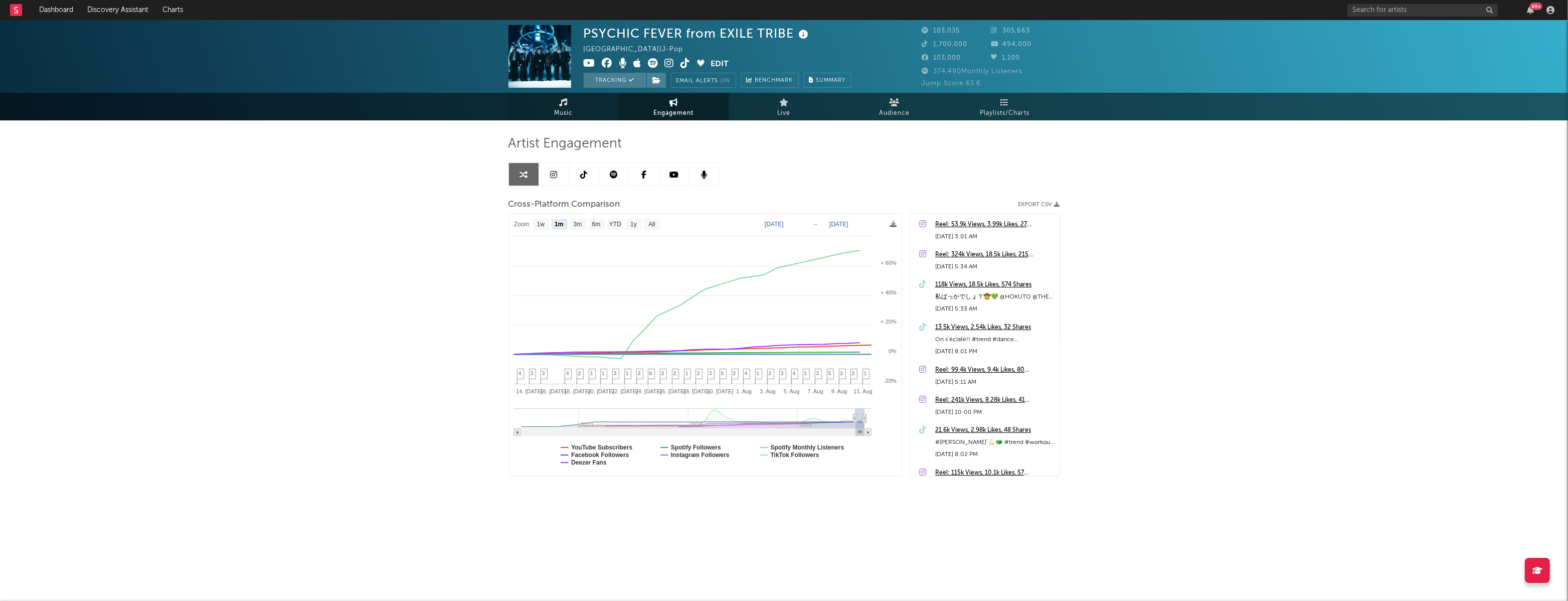
click at [562, 116] on span "Music" at bounding box center [563, 113] width 19 height 12
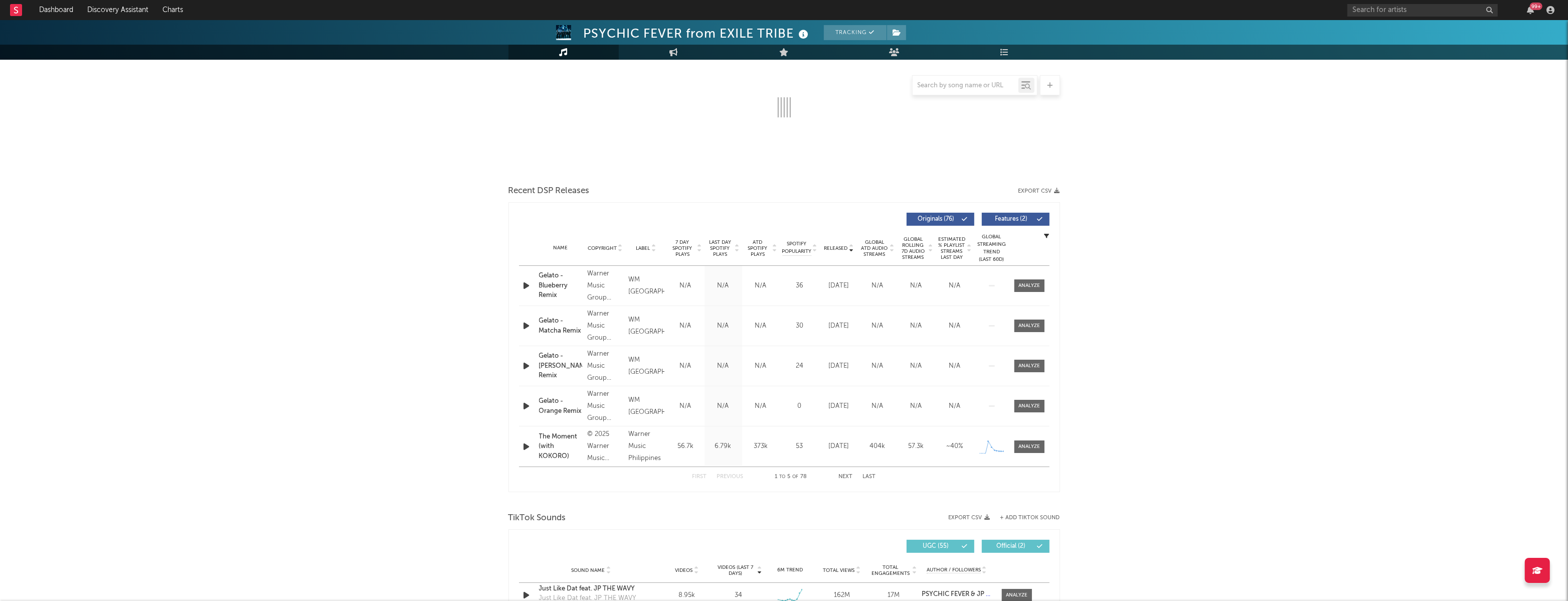
scroll to position [240, 0]
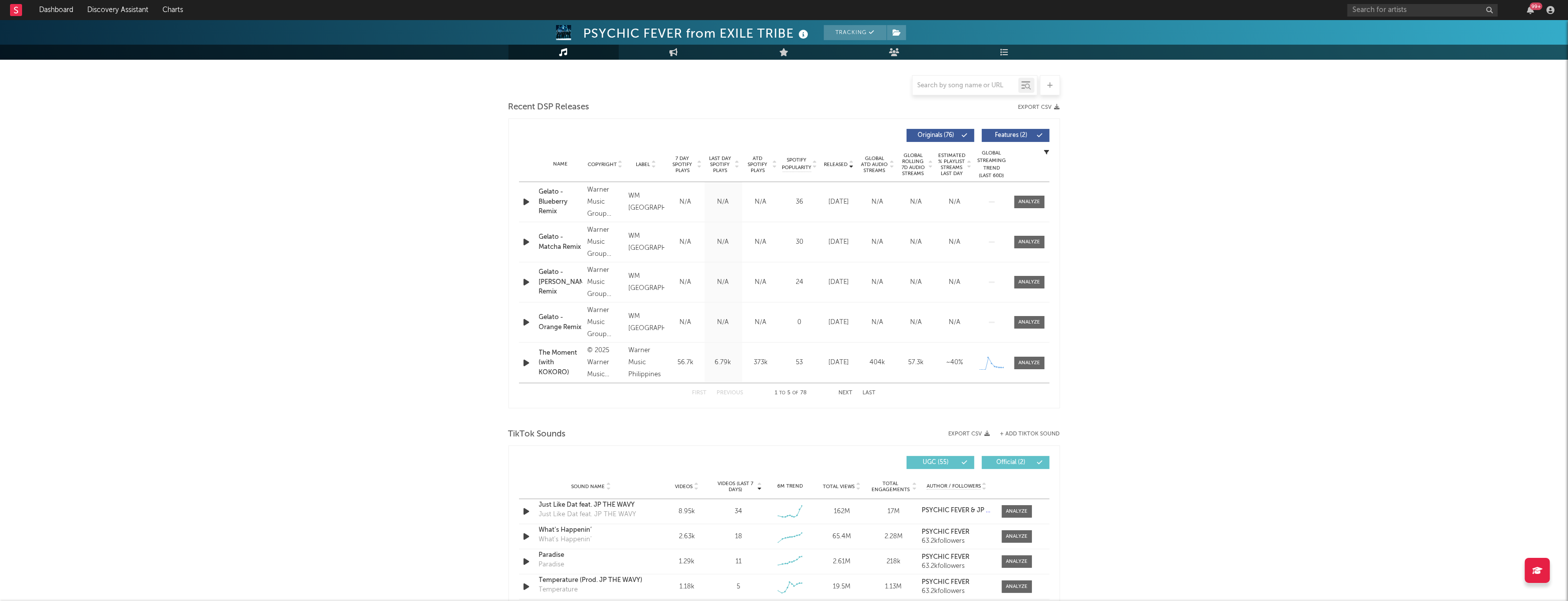
select select "6m"
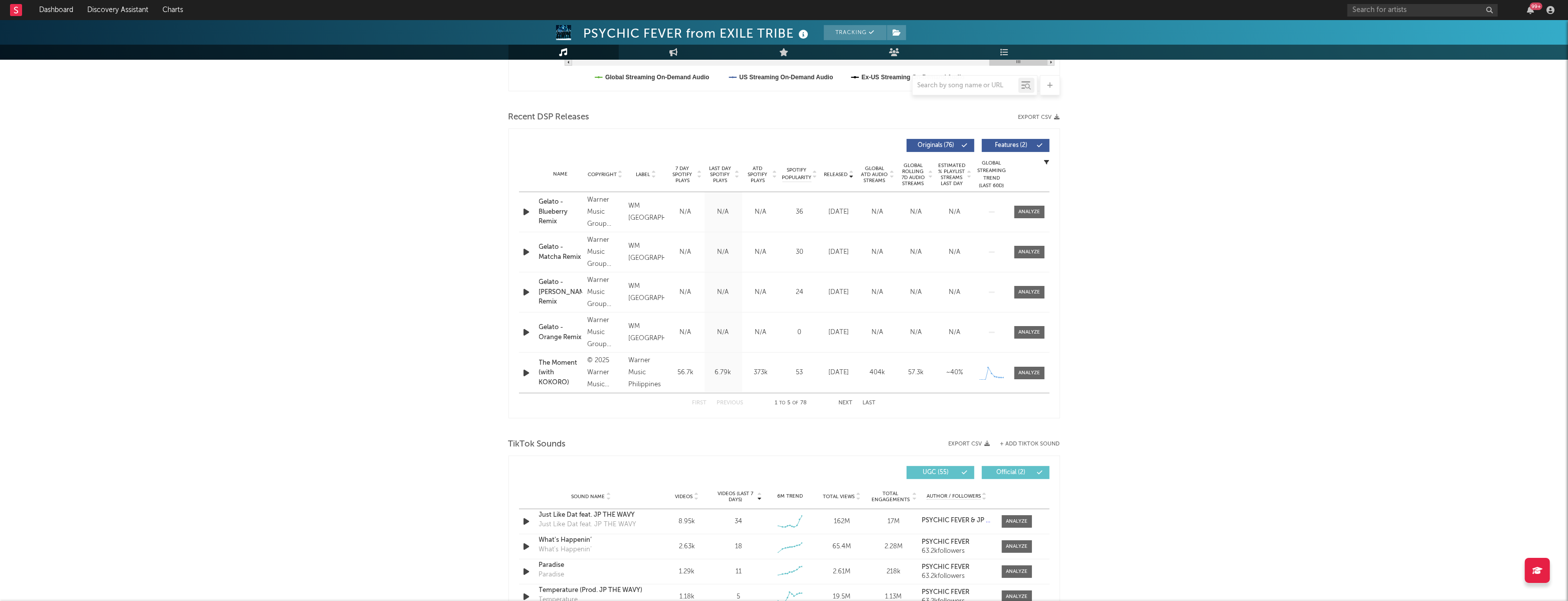
scroll to position [311, 0]
click at [845, 399] on button "Next" at bounding box center [846, 400] width 14 height 5
click at [1020, 334] on span at bounding box center [1029, 330] width 30 height 13
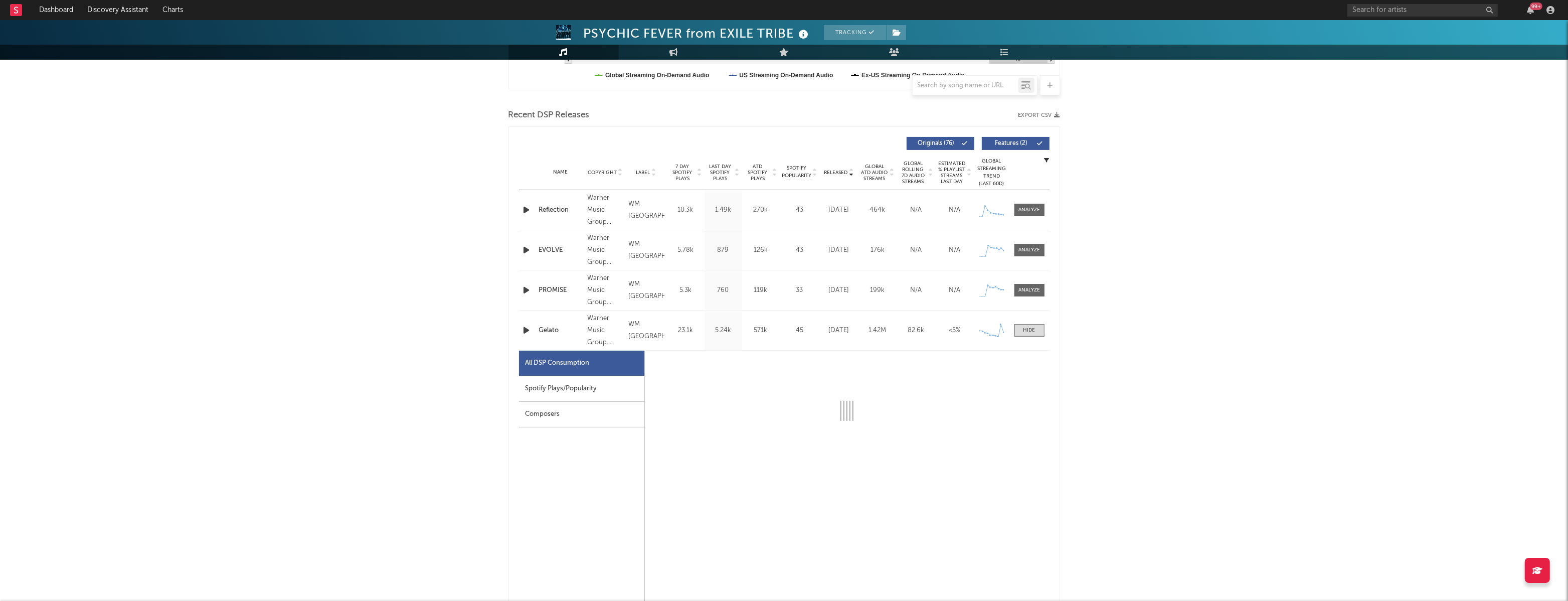
select select "1w"
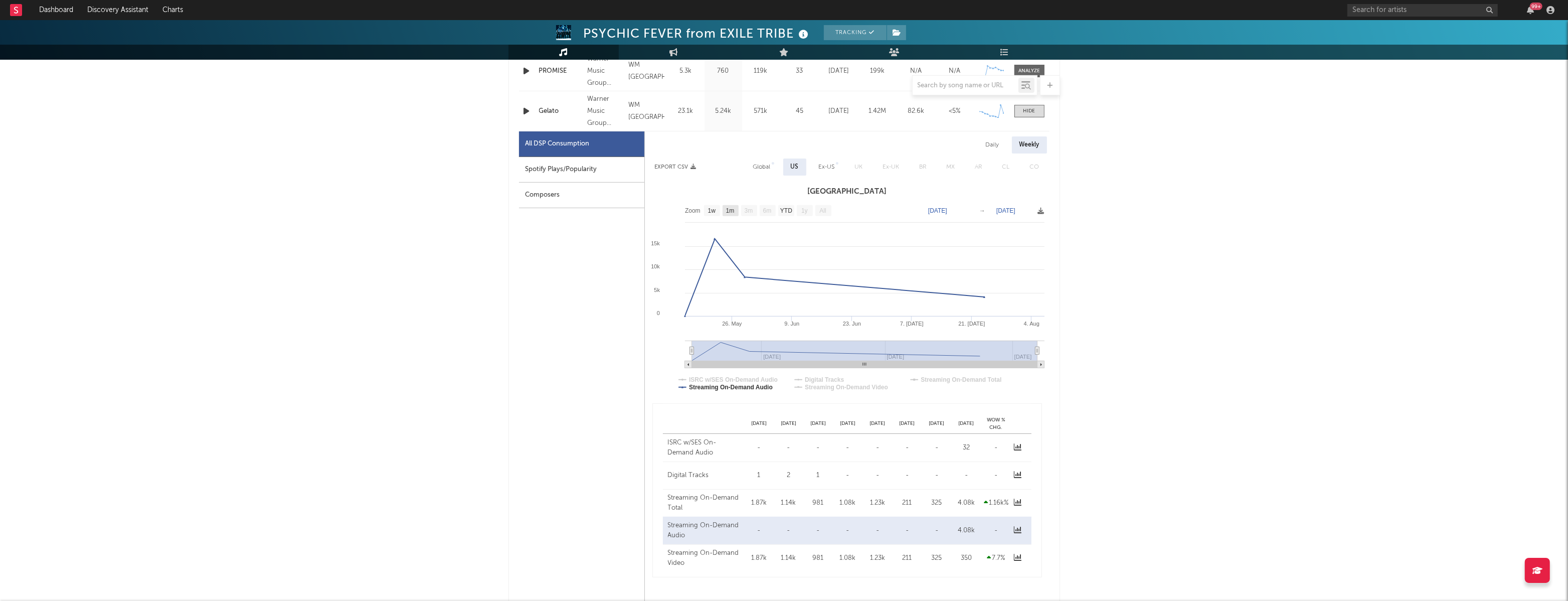
scroll to position [537, 0]
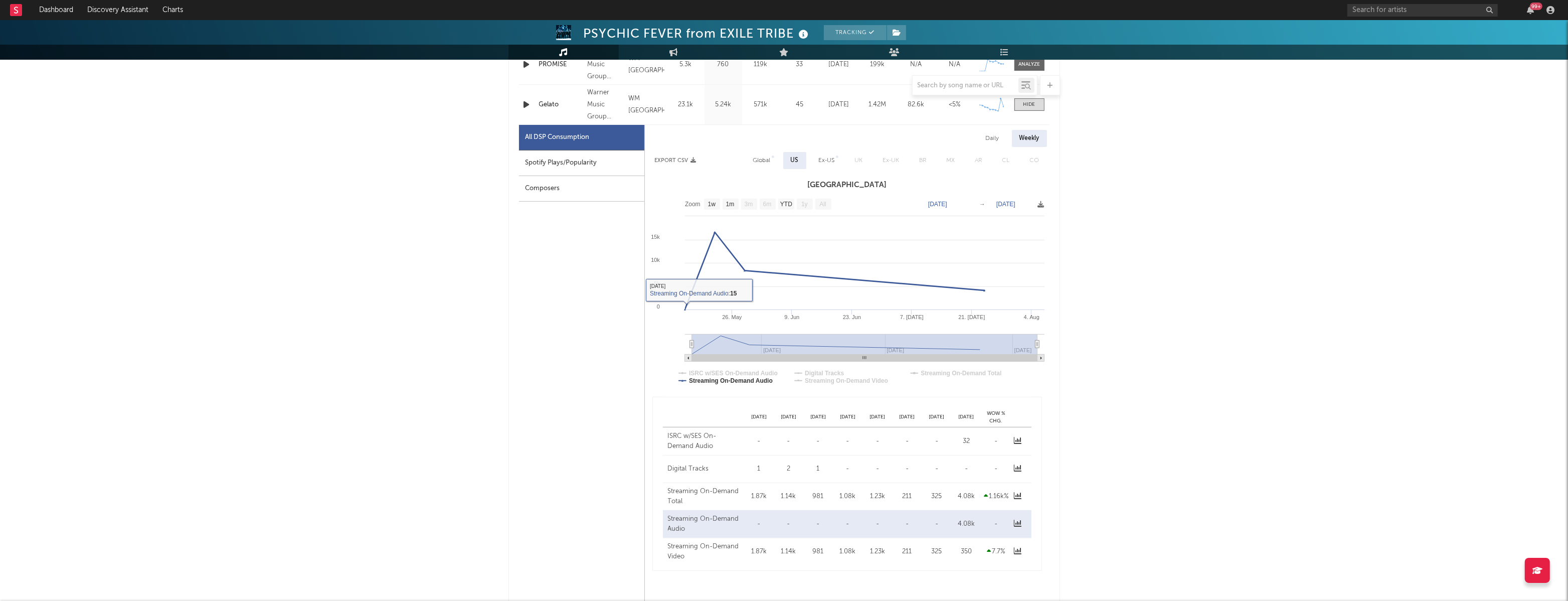
click at [599, 168] on div "Spotify Plays/Popularity" at bounding box center [581, 163] width 125 height 26
select select "1w"
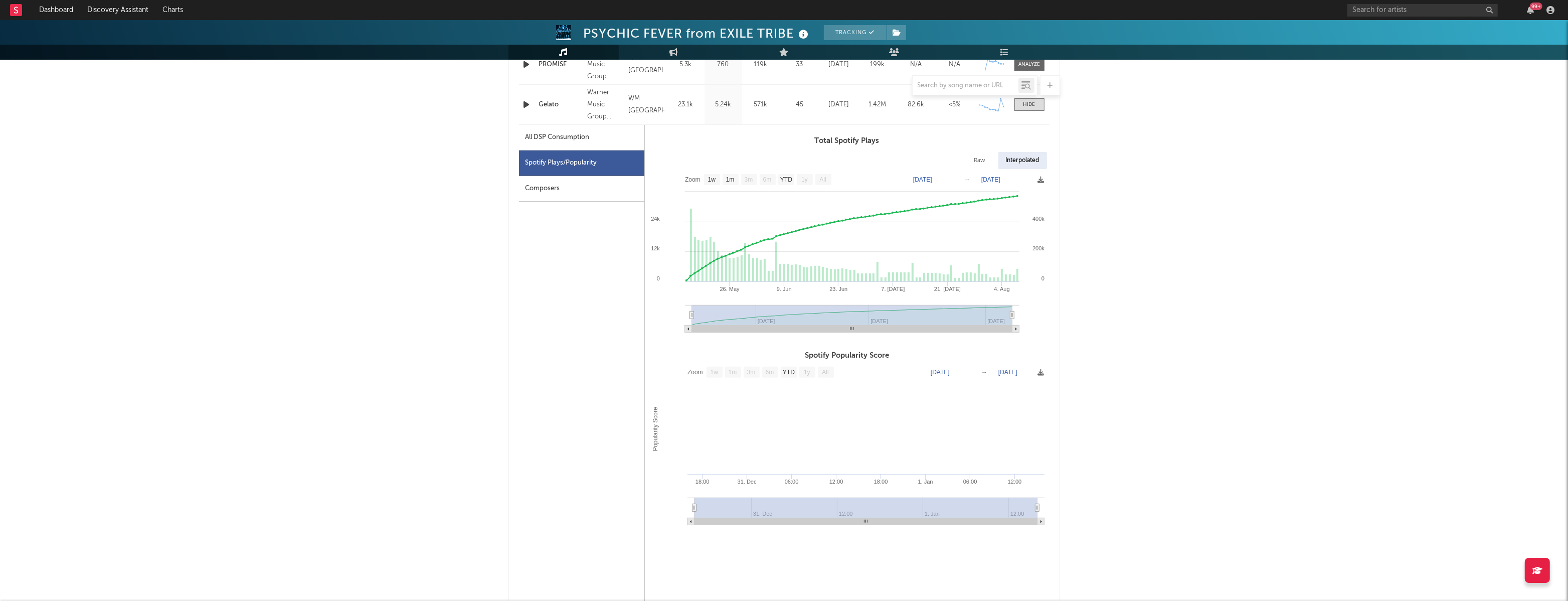
click at [579, 136] on div "All DSP Consumption" at bounding box center [557, 137] width 64 height 12
select select "1w"
